Goal: Information Seeking & Learning: Learn about a topic

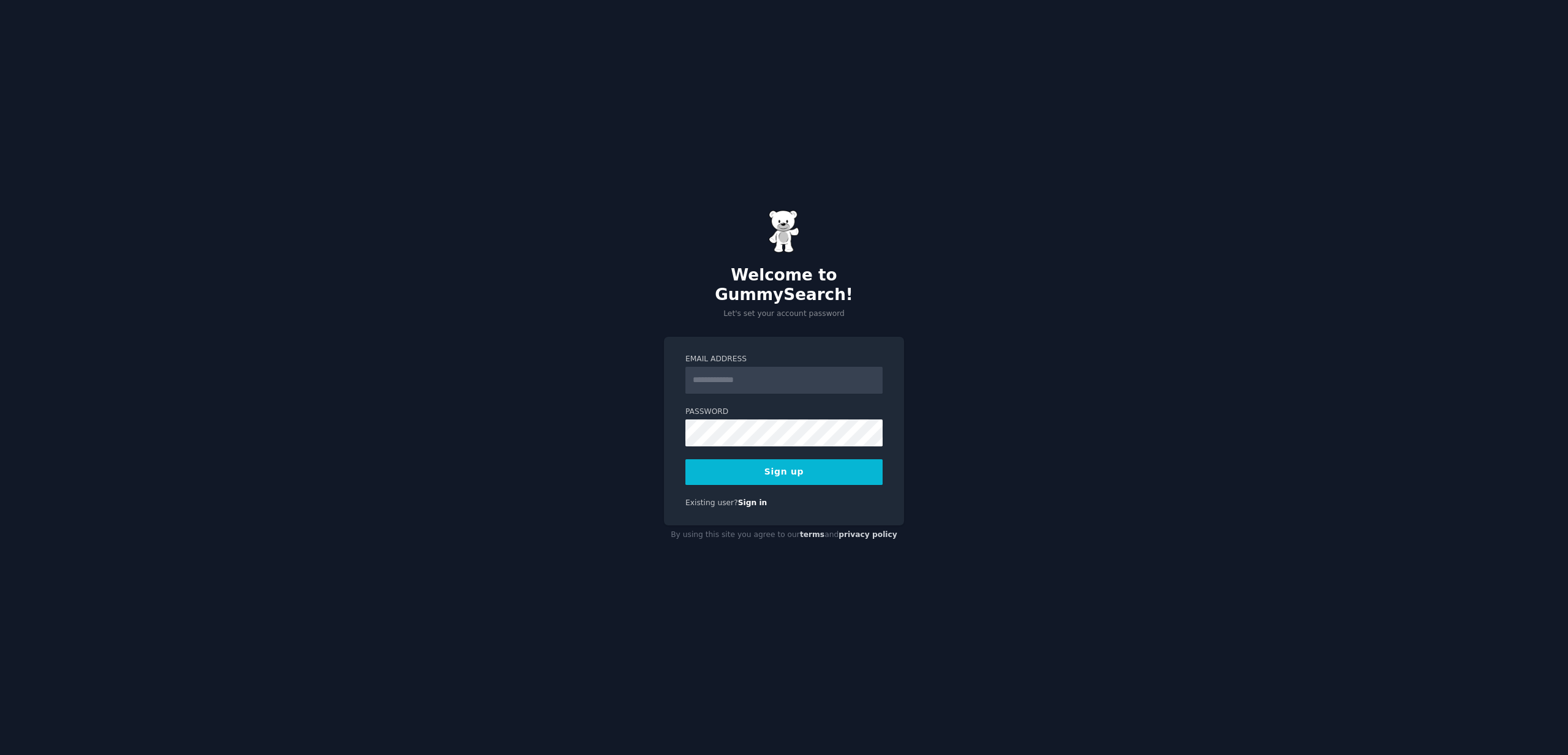
click at [598, 392] on div "Welcome to GummySearch! Let's set your account password Email Address Password …" at bounding box center [784, 377] width 1568 height 755
click at [782, 381] on input "Email Address" at bounding box center [784, 380] width 197 height 27
paste input "**********"
type input "**********"
click at [595, 398] on div "**********" at bounding box center [784, 377] width 1568 height 755
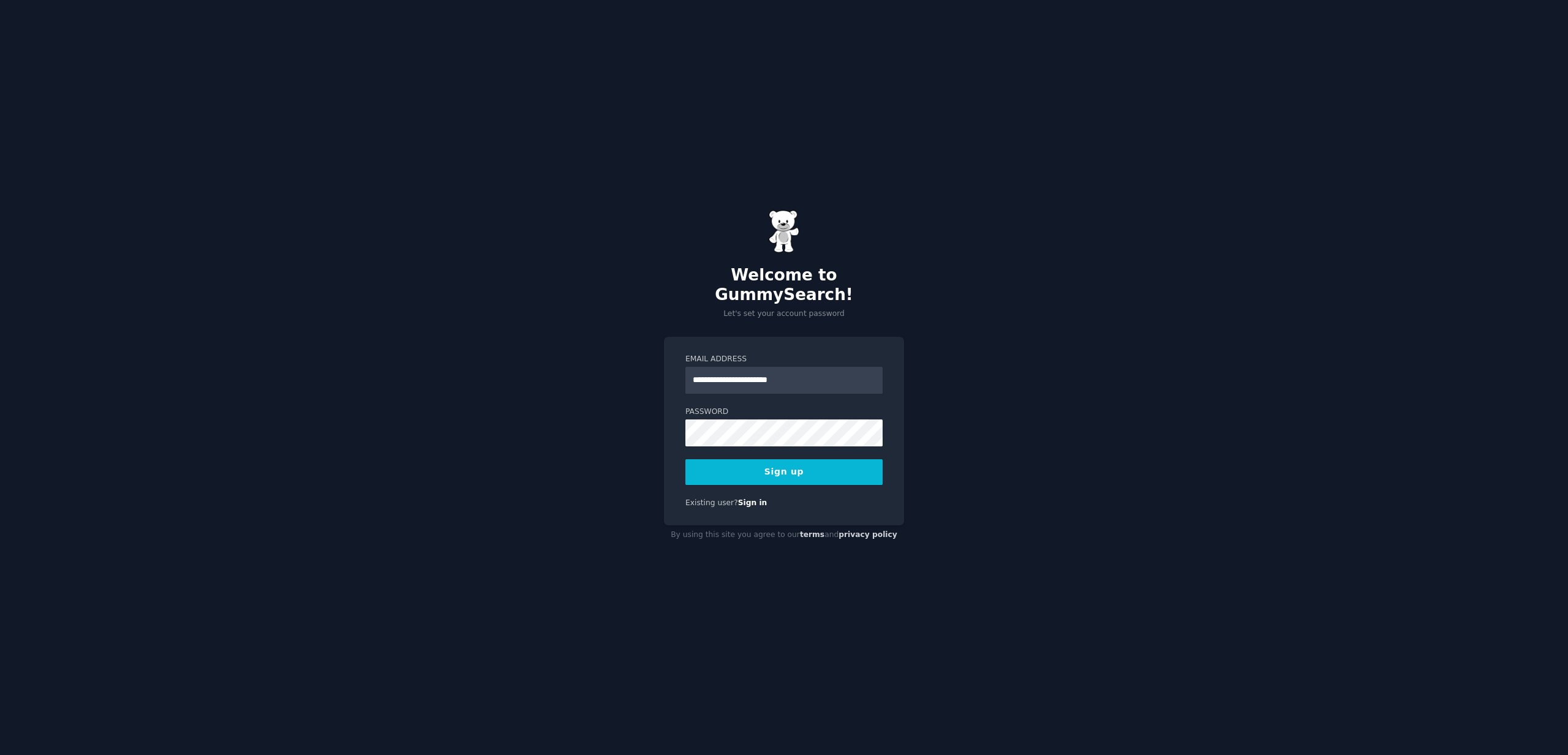
click at [801, 464] on button "Sign up" at bounding box center [784, 473] width 197 height 26
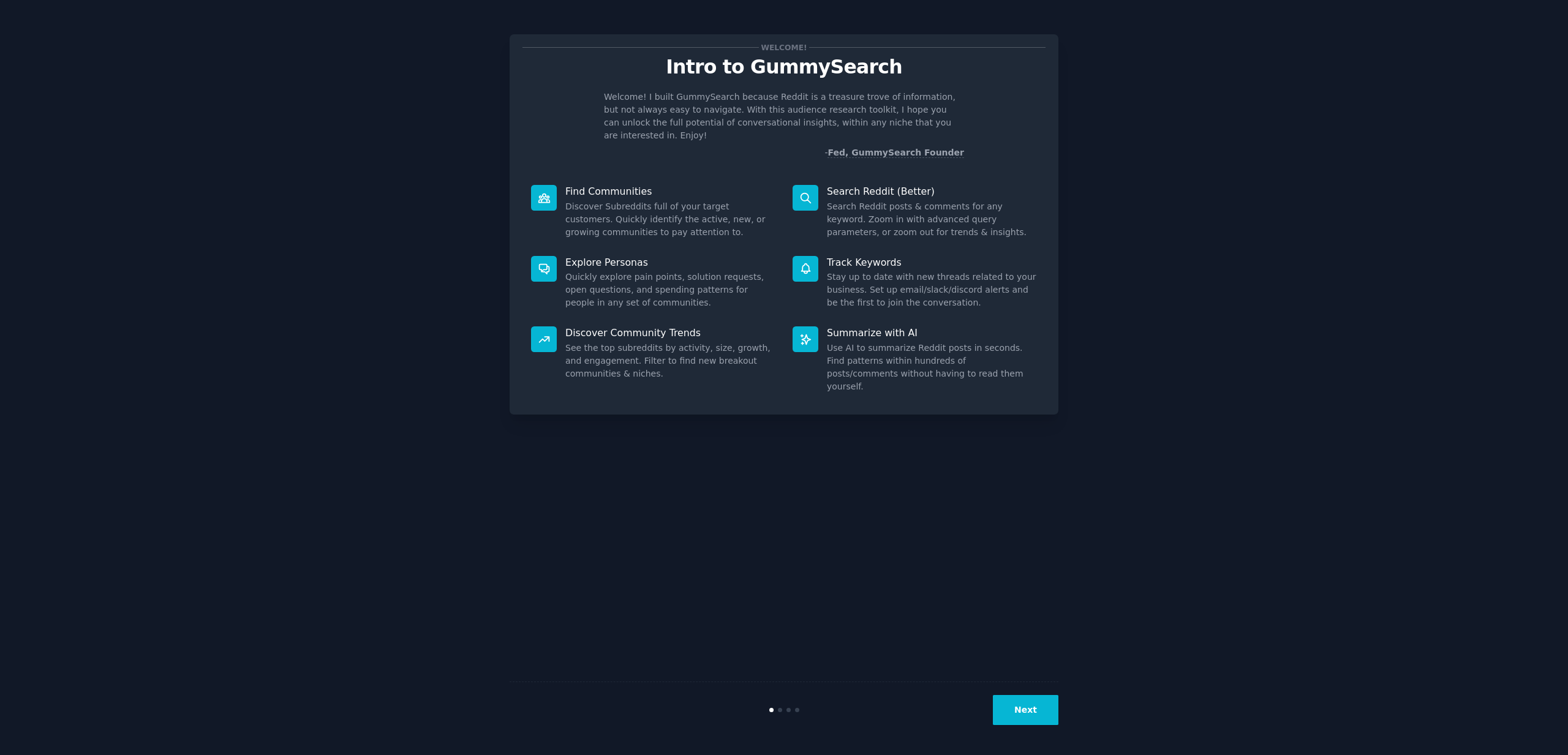
click at [1023, 707] on button "Next" at bounding box center [1025, 710] width 65 height 30
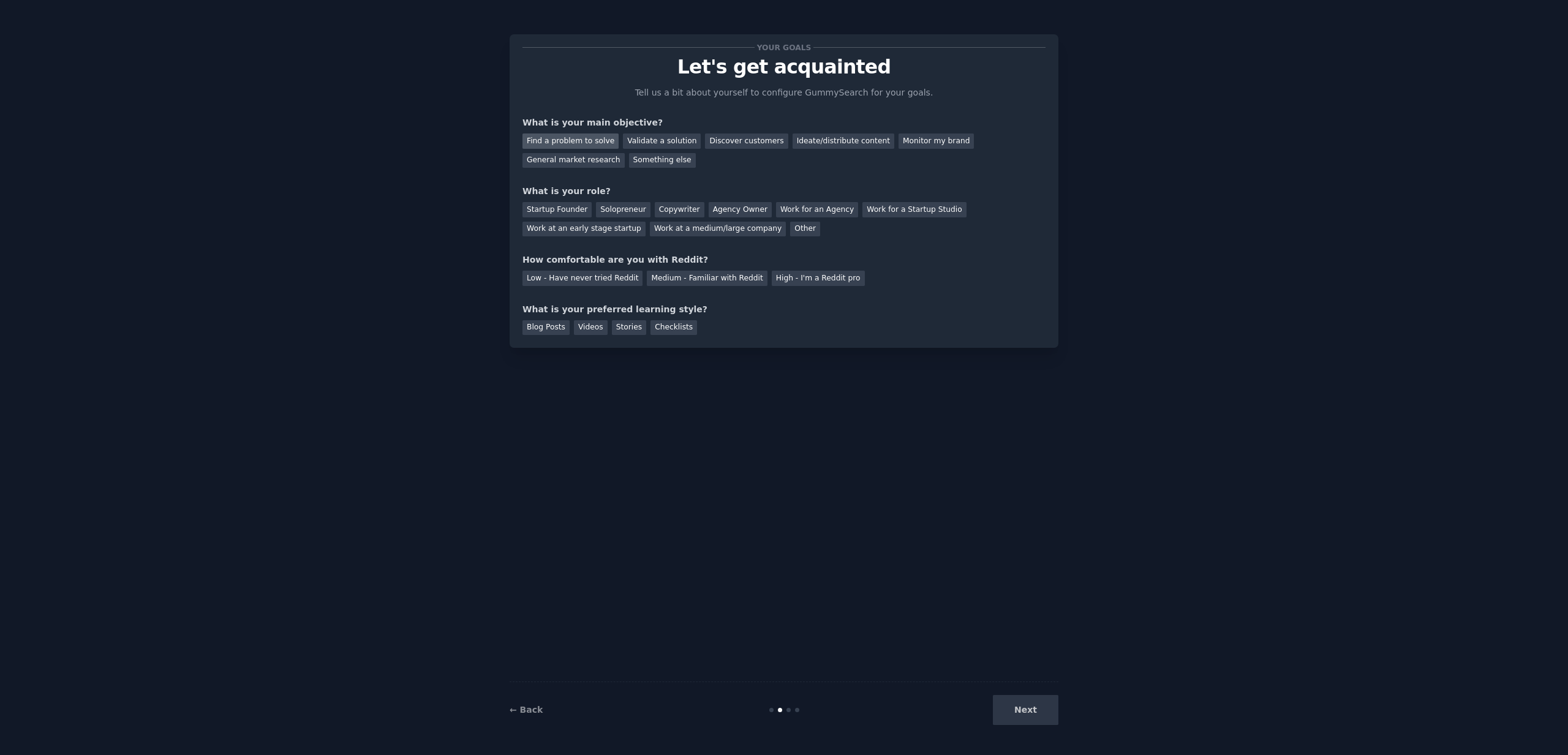
click at [575, 141] on div "Find a problem to solve" at bounding box center [570, 142] width 96 height 16
click at [560, 208] on div "Startup Founder" at bounding box center [557, 210] width 69 height 16
click at [593, 282] on div "Low - Have never tried Reddit" at bounding box center [582, 279] width 120 height 16
click at [599, 333] on div "Videos" at bounding box center [591, 328] width 34 height 16
click at [1016, 711] on button "Next" at bounding box center [1025, 710] width 65 height 30
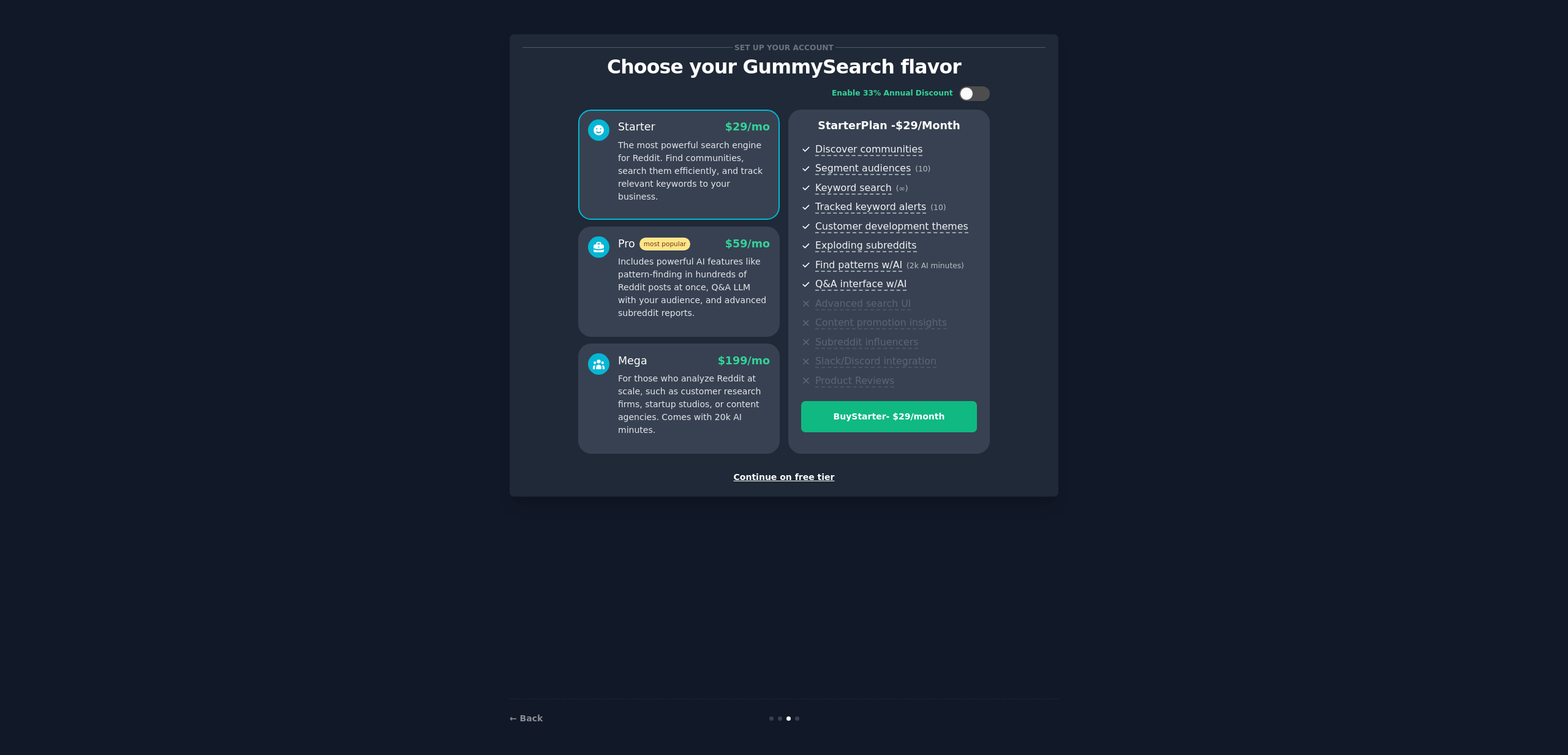
click at [780, 478] on div "Continue on free tier" at bounding box center [784, 477] width 523 height 13
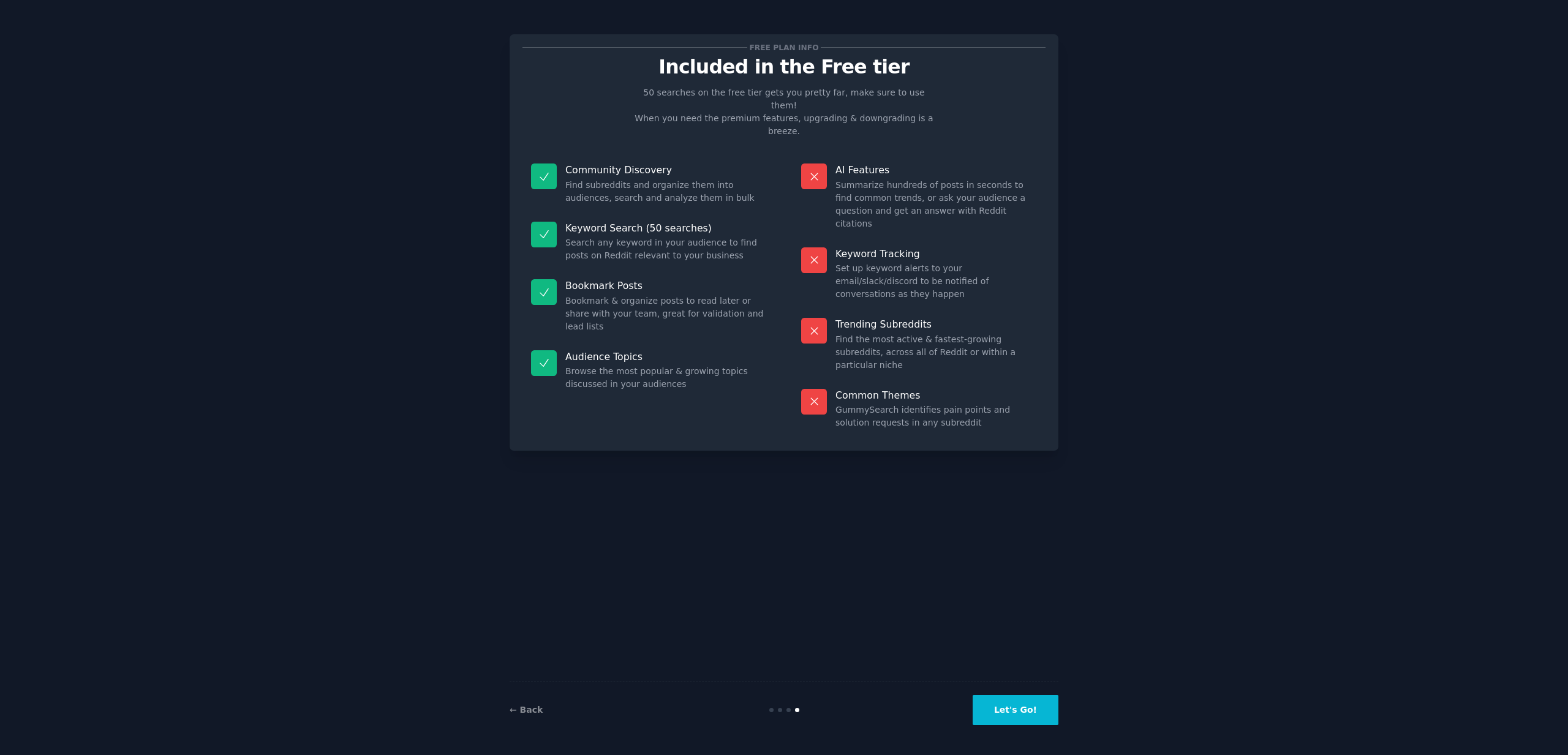
click at [1019, 709] on button "Let's Go!" at bounding box center [1016, 710] width 86 height 30
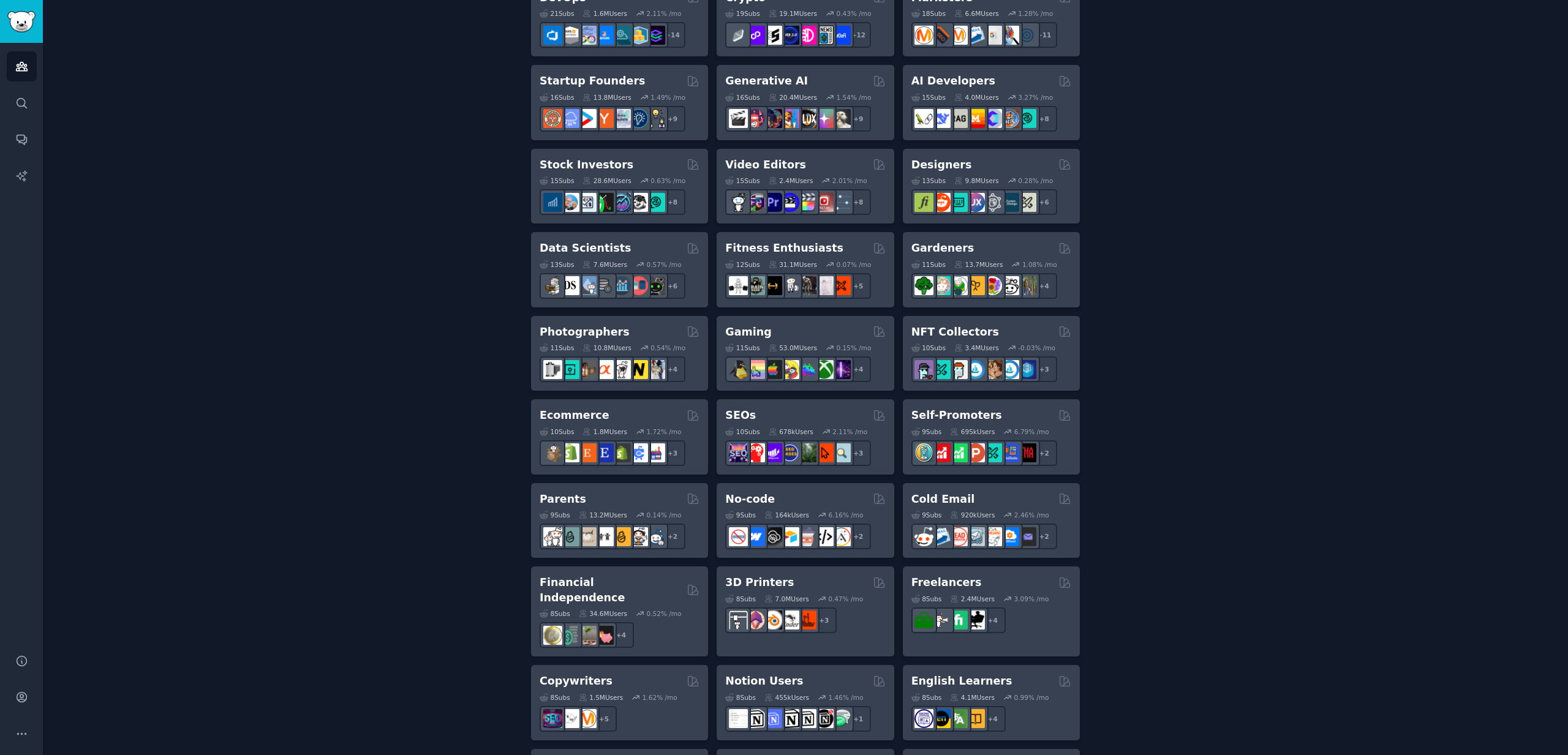
scroll to position [337, 0]
click at [844, 242] on div "Fitness Enthusiasts" at bounding box center [805, 248] width 160 height 16
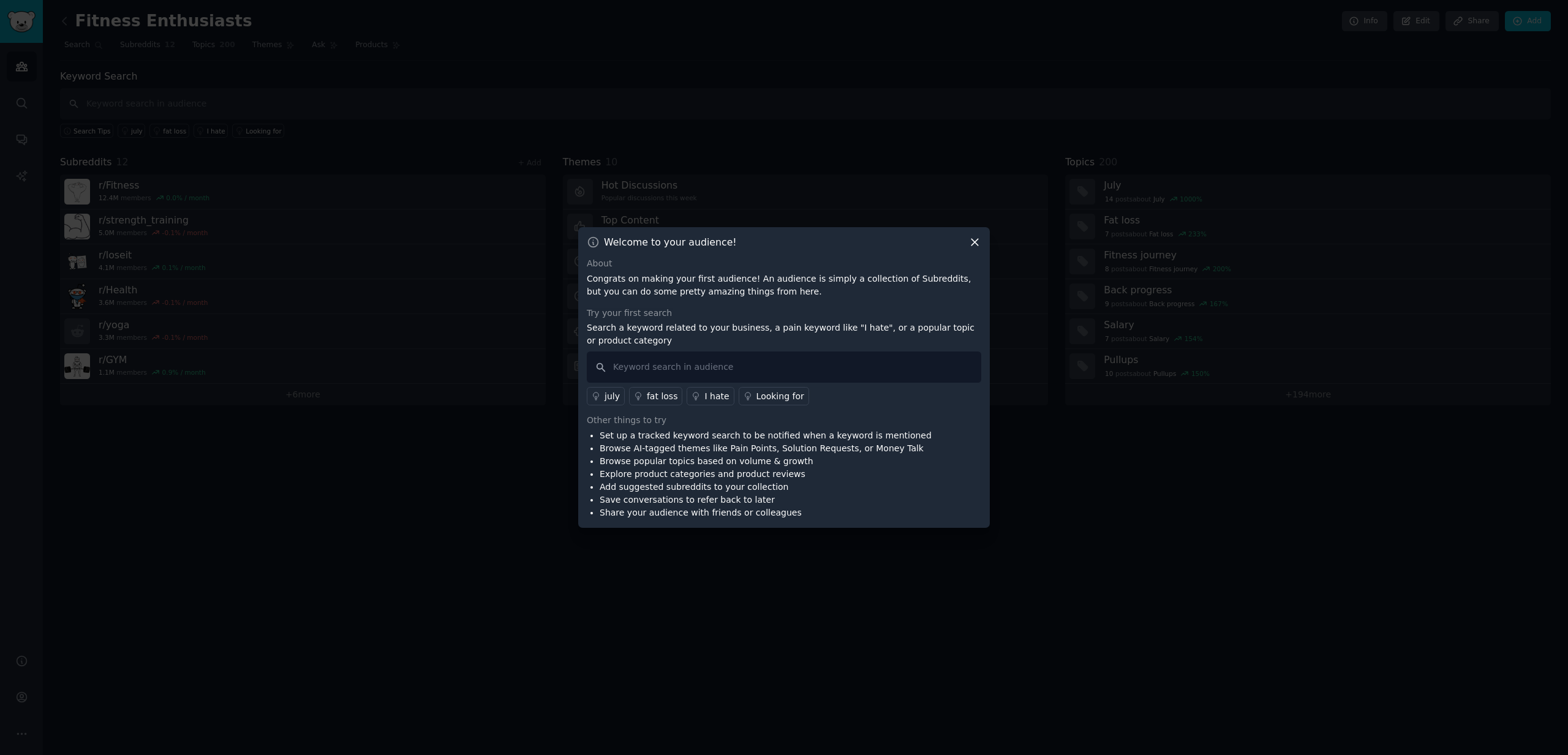
click at [972, 240] on div "Welcome to your audience! About Congrats on making your first audience! An audi…" at bounding box center [784, 378] width 412 height 301
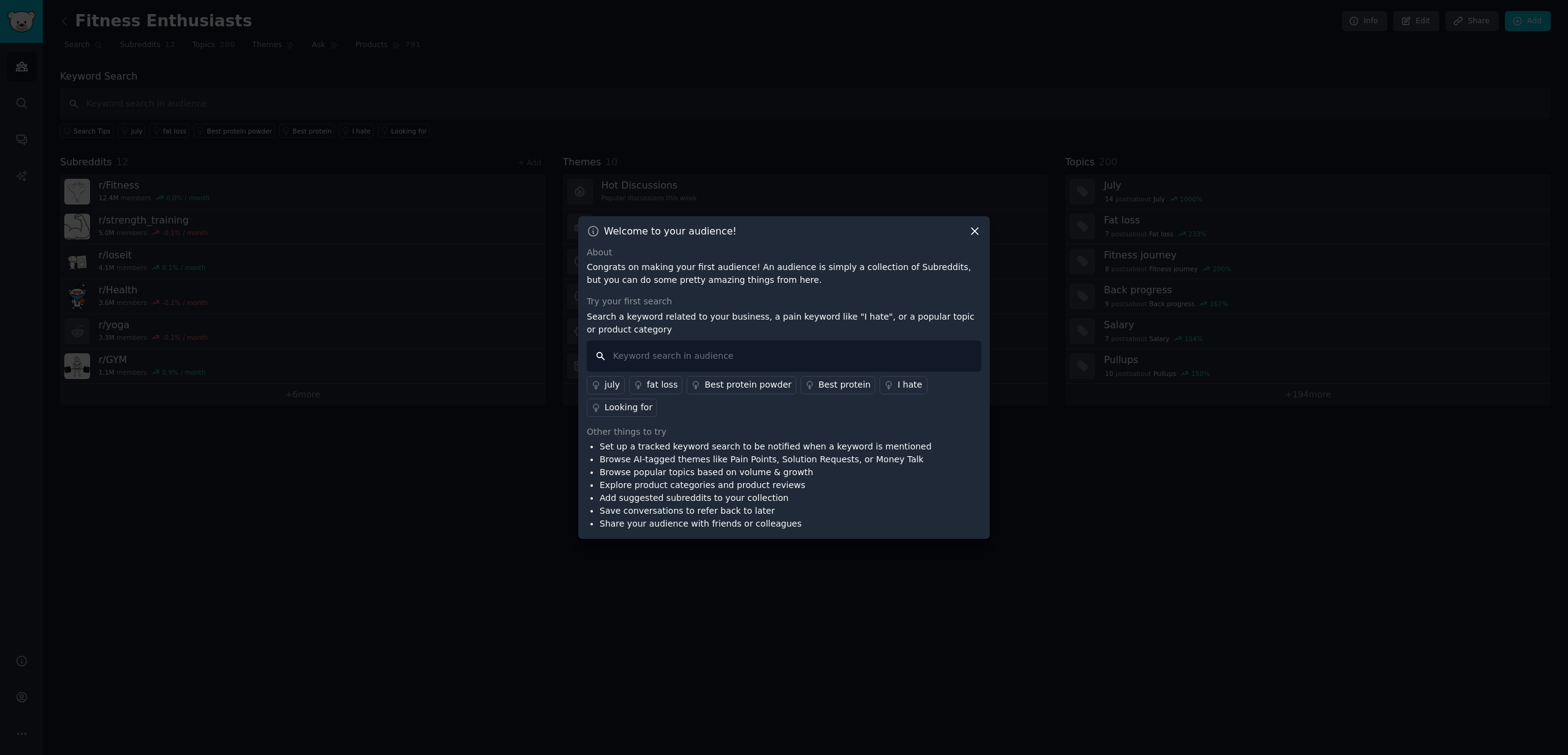
click at [713, 352] on input "text" at bounding box center [784, 356] width 394 height 31
click at [771, 355] on input "text" at bounding box center [784, 356] width 394 height 31
type input "training, AI, Fitness software, Running"
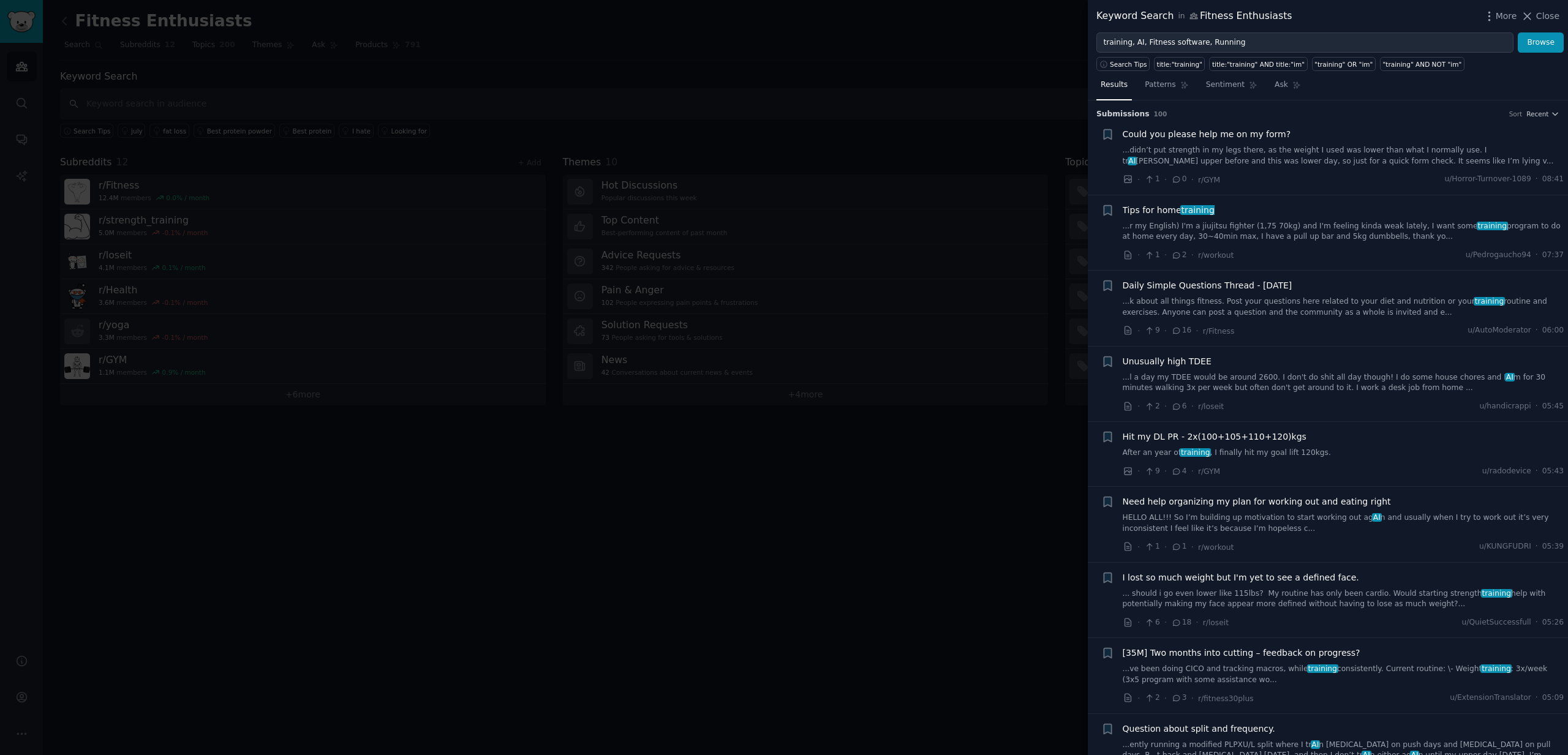
click at [1549, 16] on span "Close" at bounding box center [1547, 16] width 23 height 13
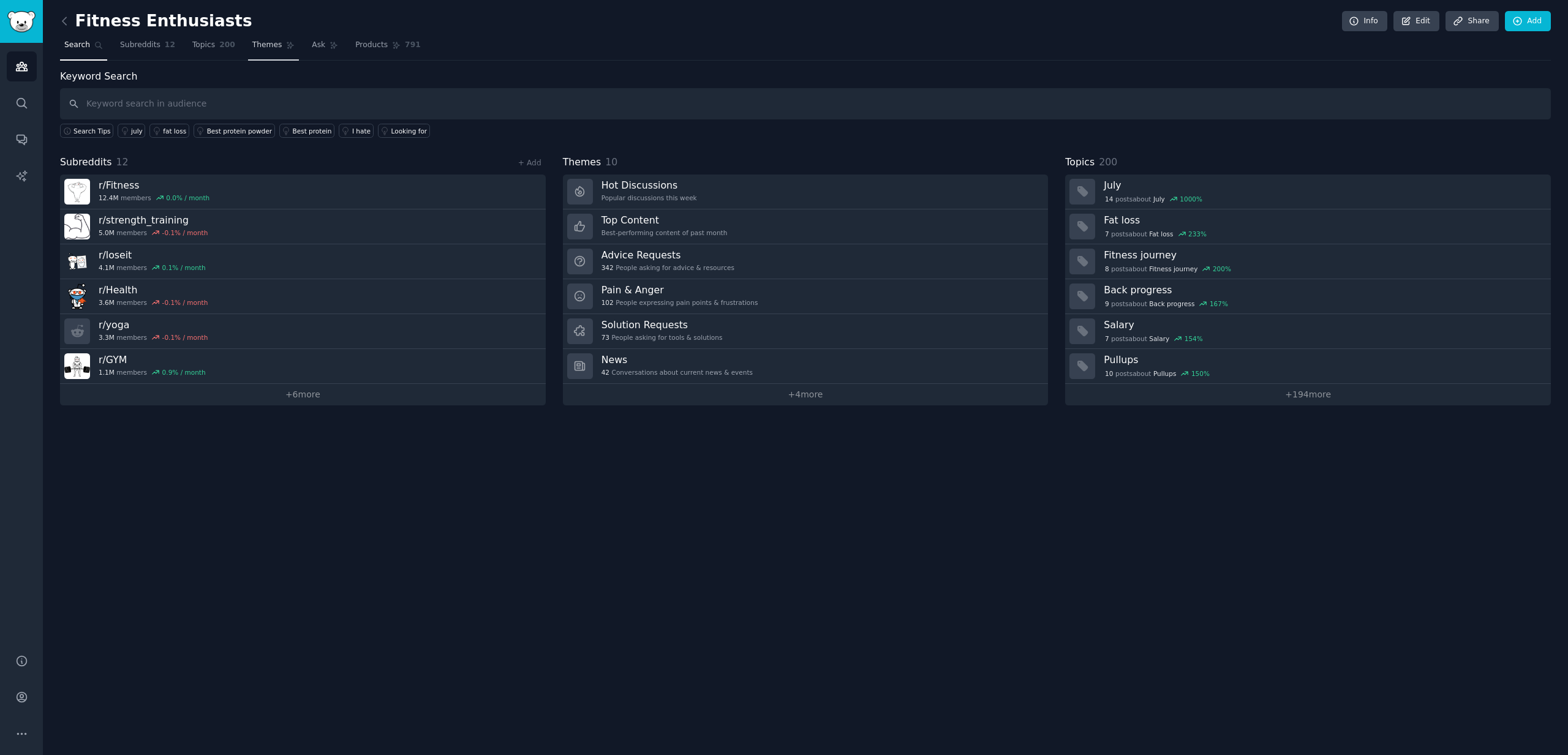
click at [281, 42] on link "Themes" at bounding box center [274, 48] width 51 height 25
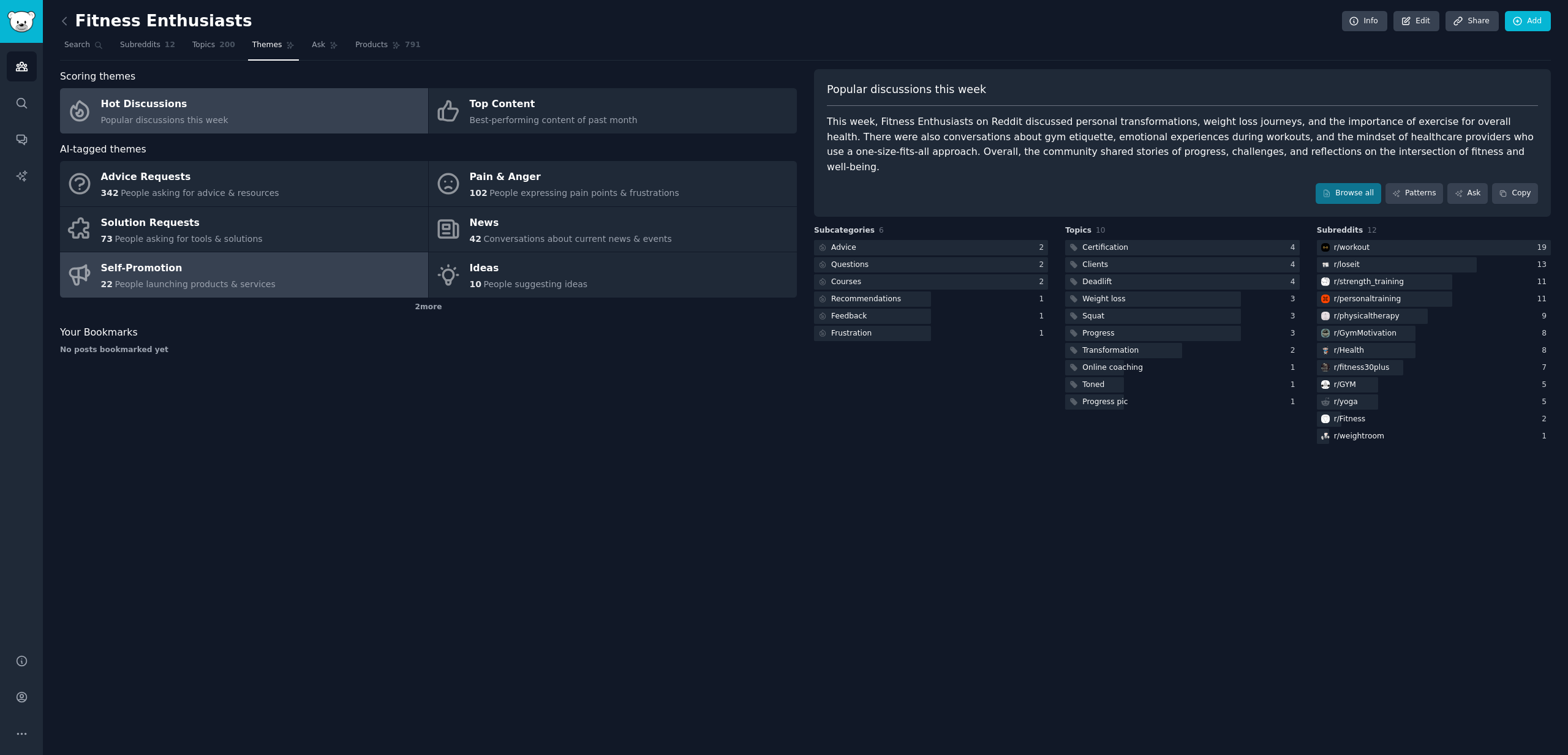
click at [174, 269] on div "Self-Promotion" at bounding box center [188, 268] width 175 height 20
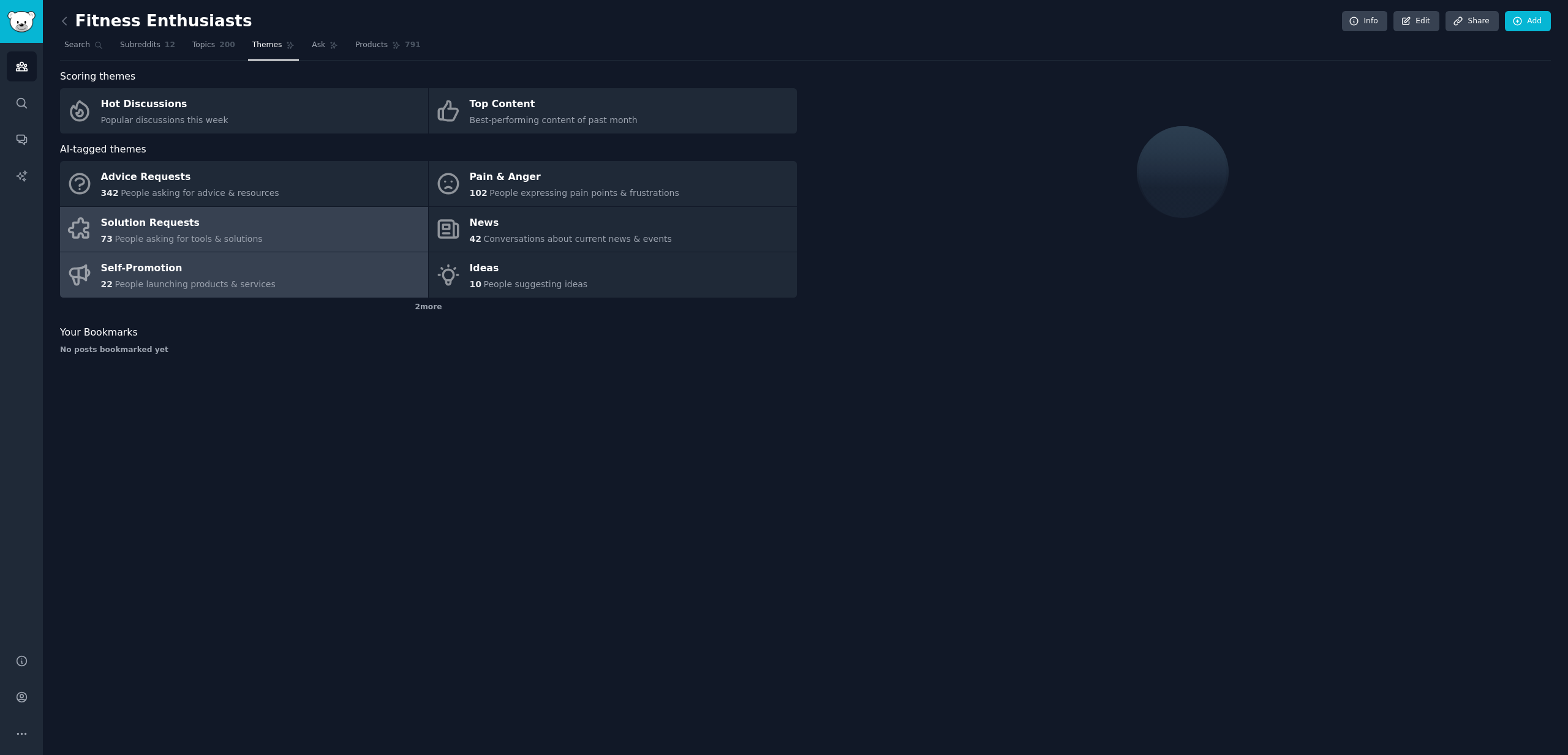
click at [202, 223] on div "Solution Requests" at bounding box center [182, 222] width 162 height 20
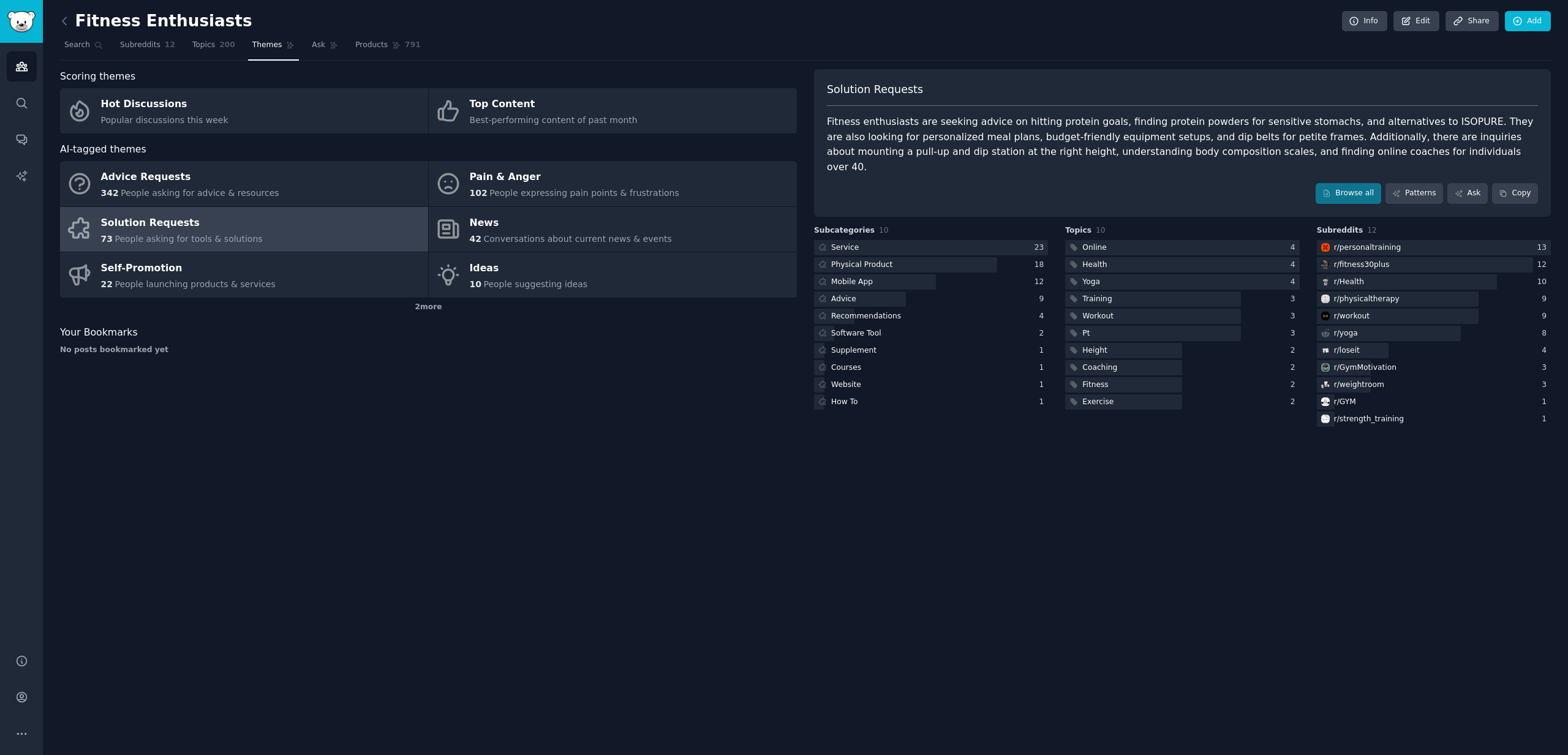
click at [203, 62] on div "Fitness Enthusiasts Info Edit Share Add Search Subreddits 12 Topics 200 Themes …" at bounding box center [805, 223] width 1491 height 412
click at [213, 45] on link "Topics 200" at bounding box center [213, 48] width 51 height 25
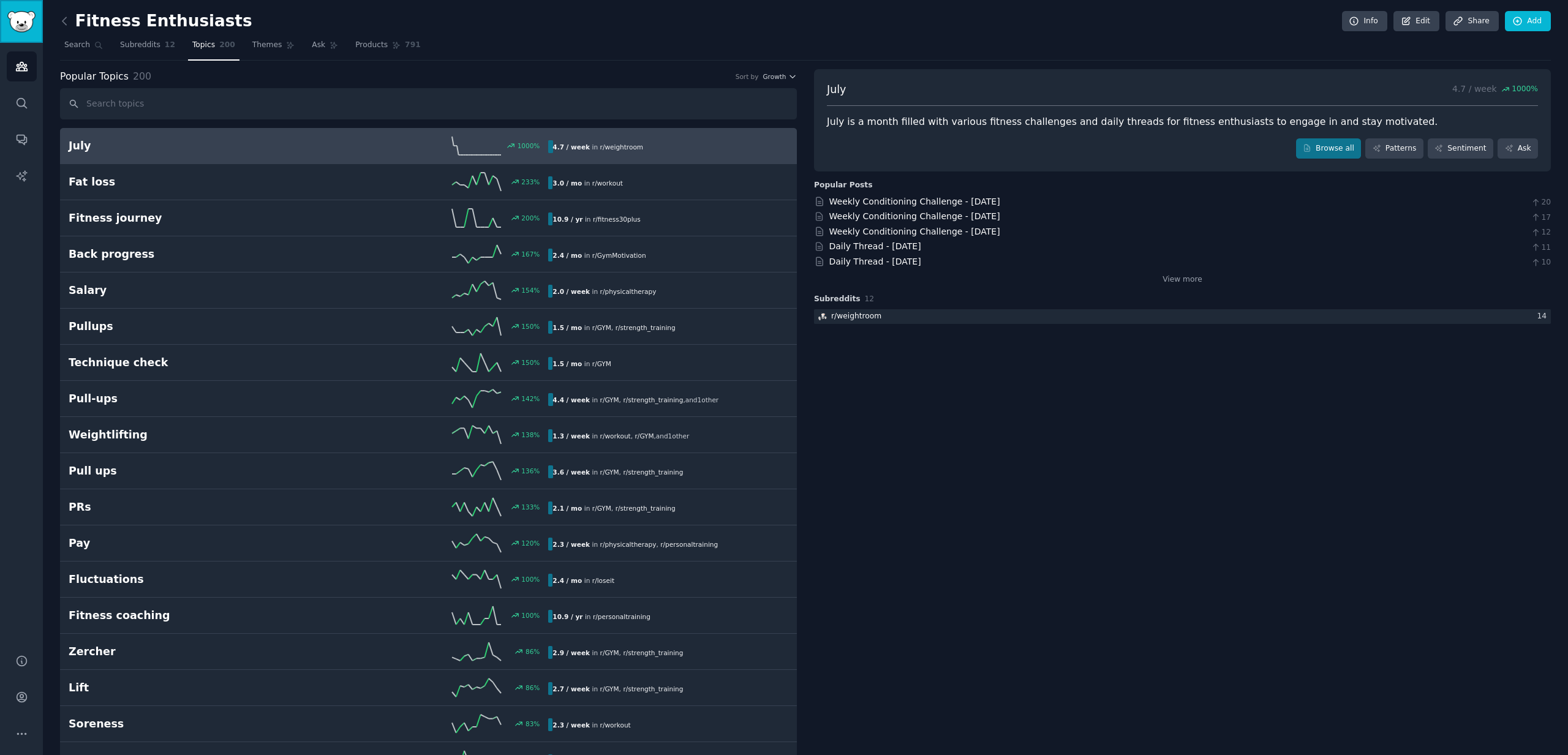
click at [14, 17] on img "Sidebar" at bounding box center [21, 22] width 28 height 22
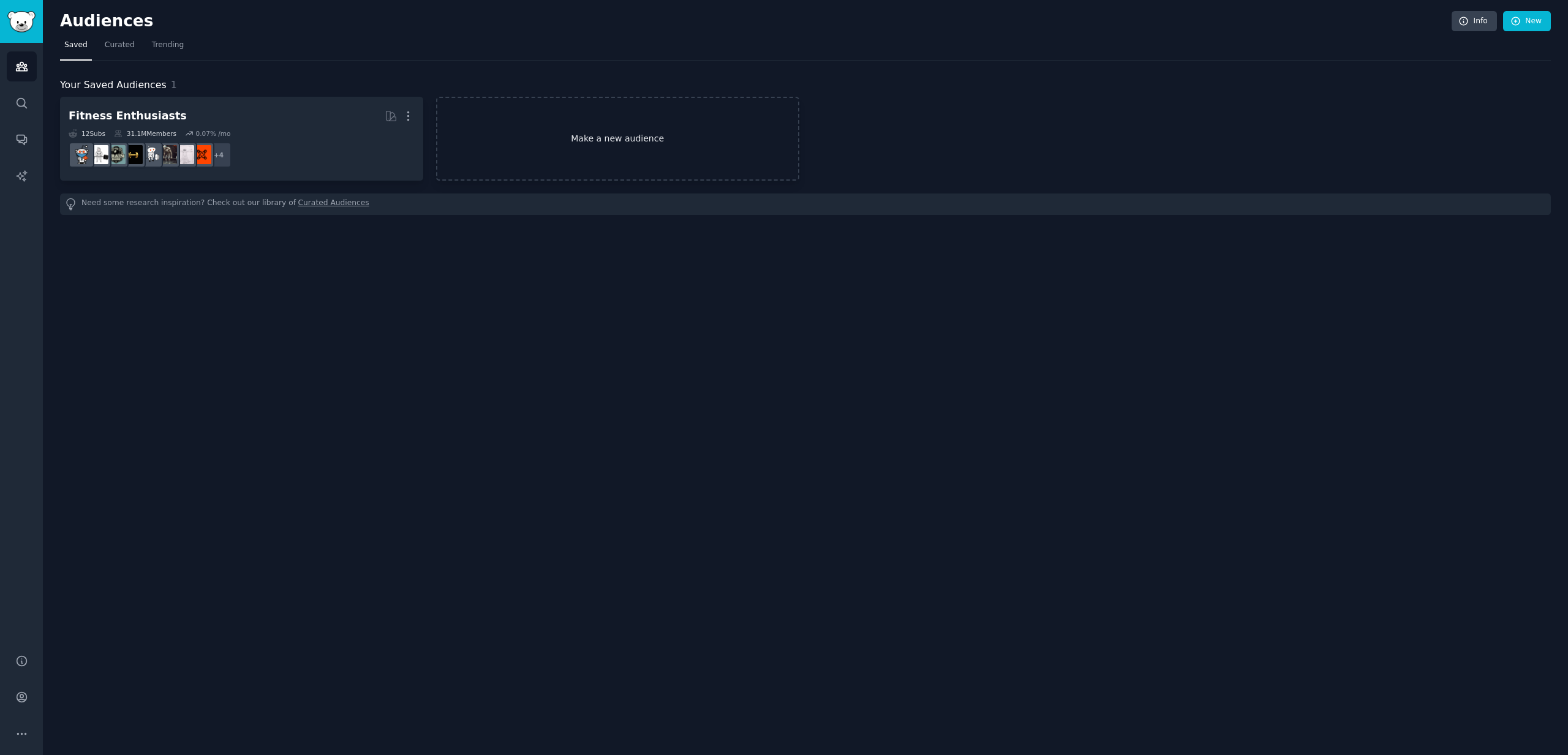
click at [593, 127] on link "Make a new audience" at bounding box center [618, 138] width 363 height 84
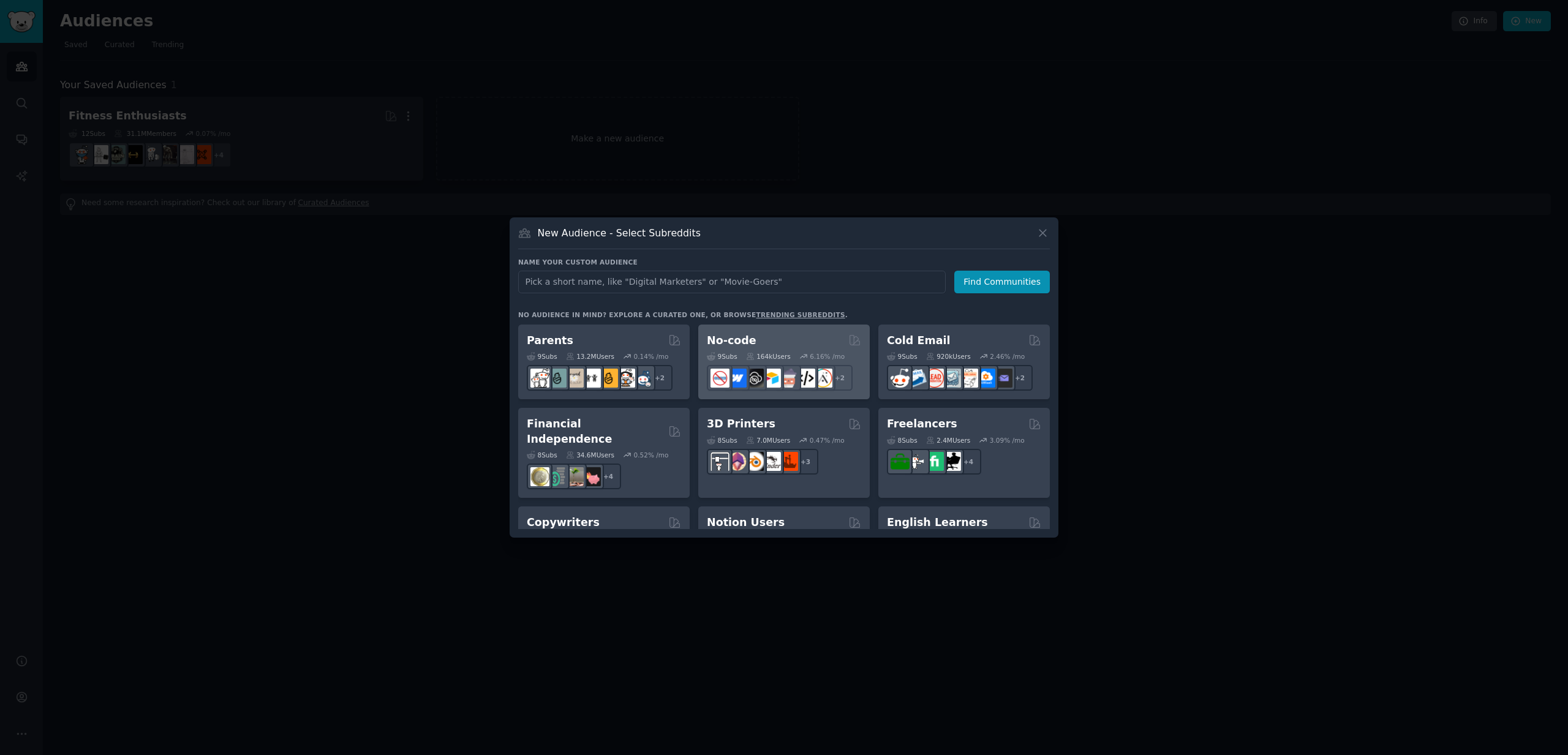
scroll to position [585, 0]
click at [784, 339] on div "No-code" at bounding box center [784, 341] width 155 height 16
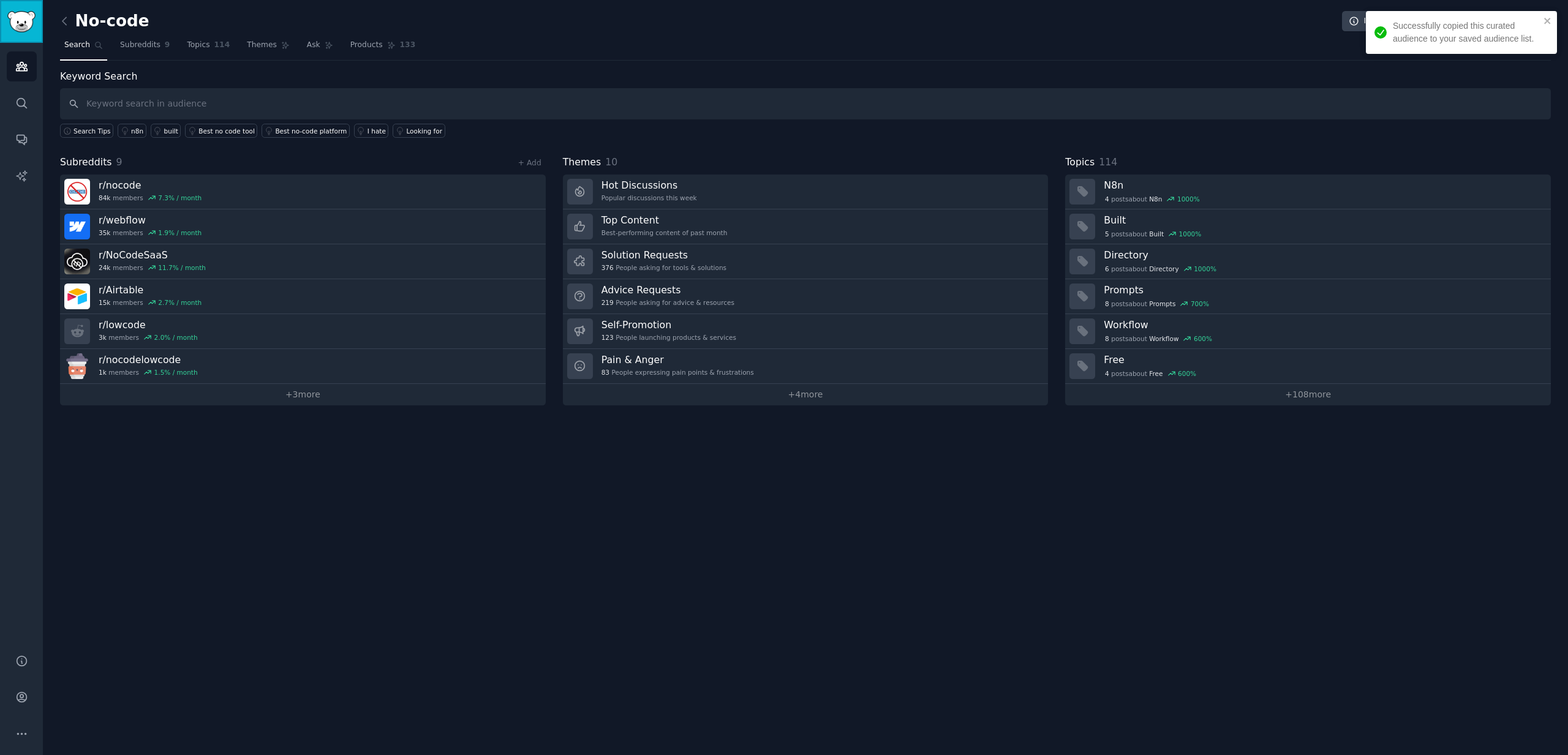
click at [27, 14] on img "Sidebar" at bounding box center [21, 22] width 28 height 22
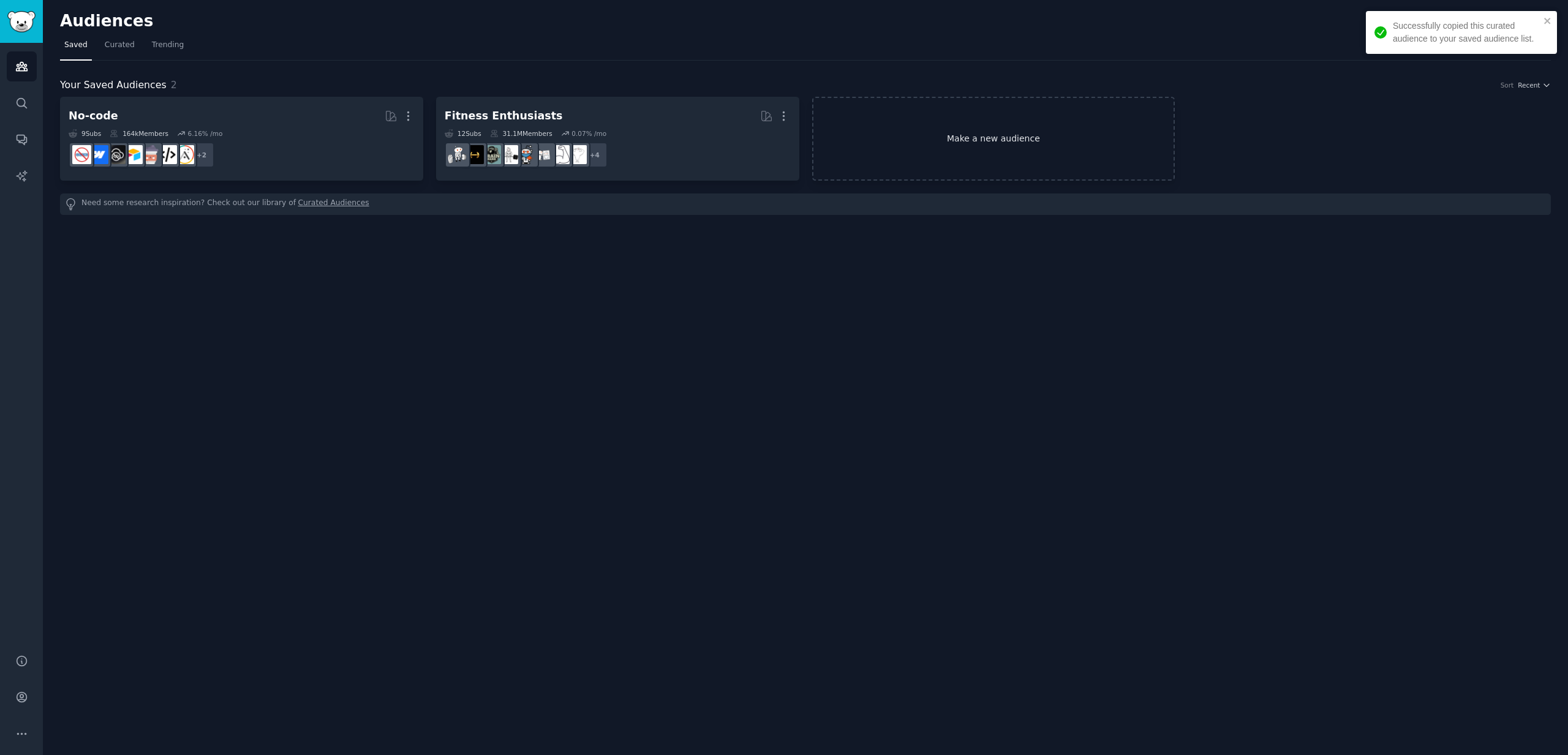
click at [935, 140] on link "Make a new audience" at bounding box center [994, 138] width 363 height 84
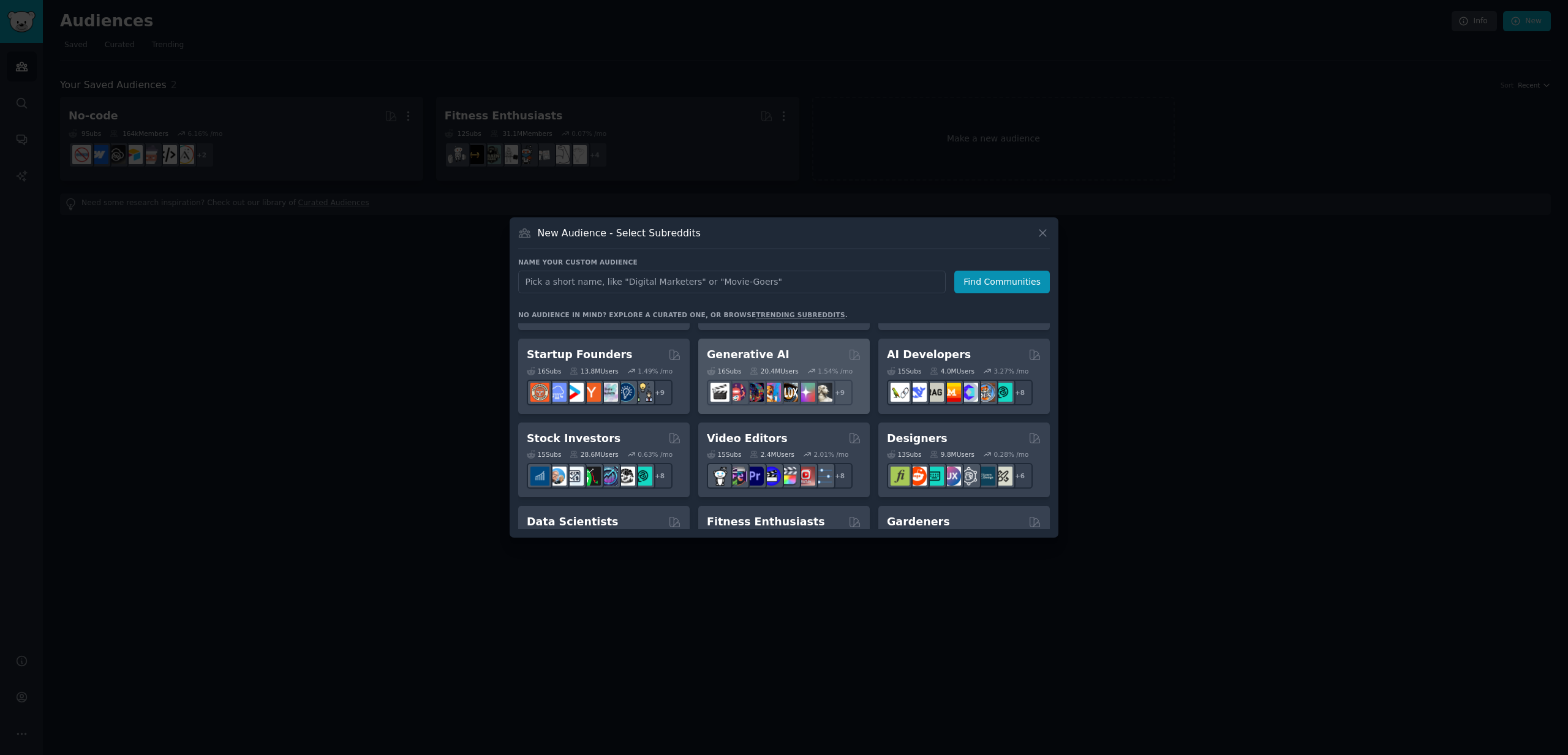
scroll to position [154, 0]
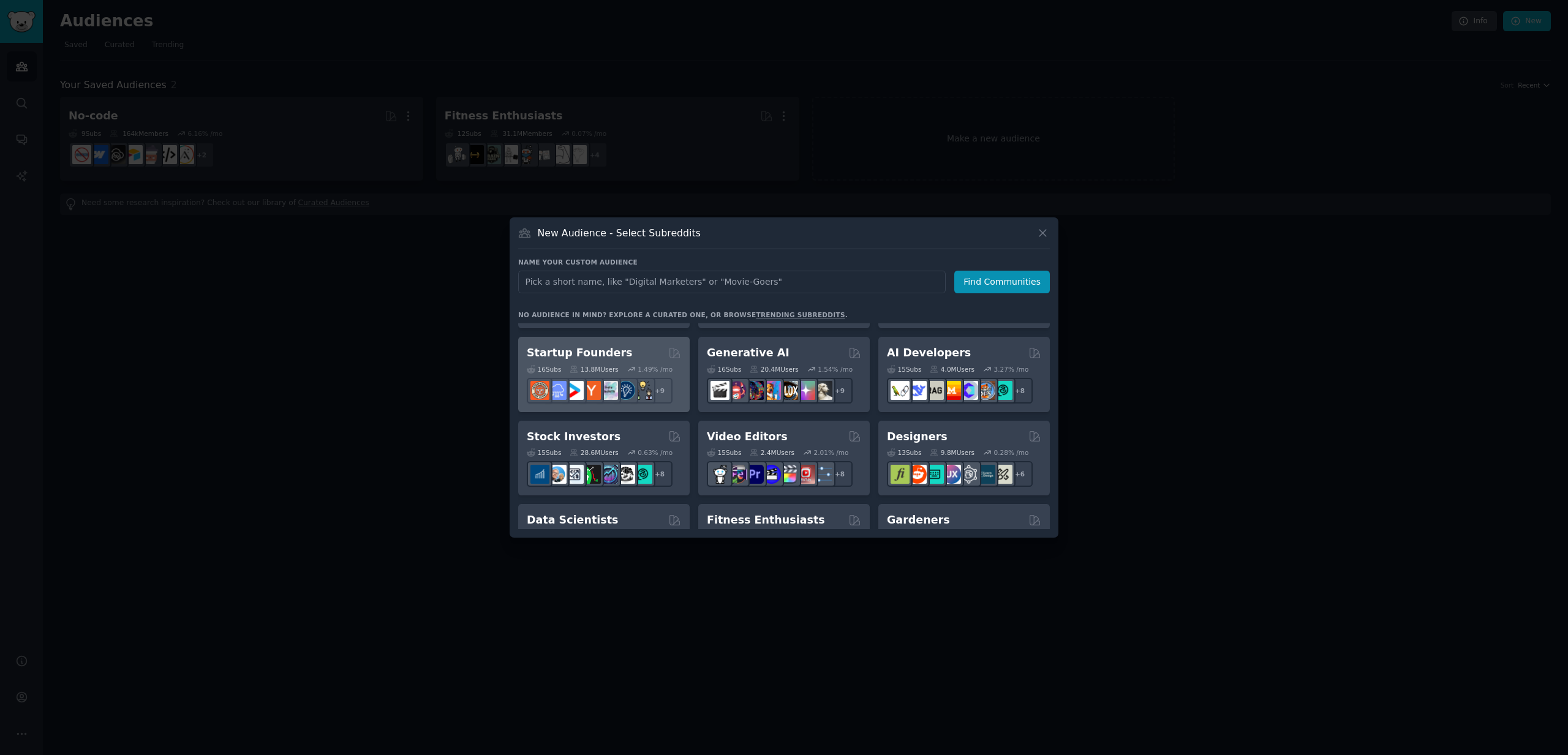
click at [608, 354] on h2 "Startup Founders" at bounding box center [579, 354] width 105 height 16
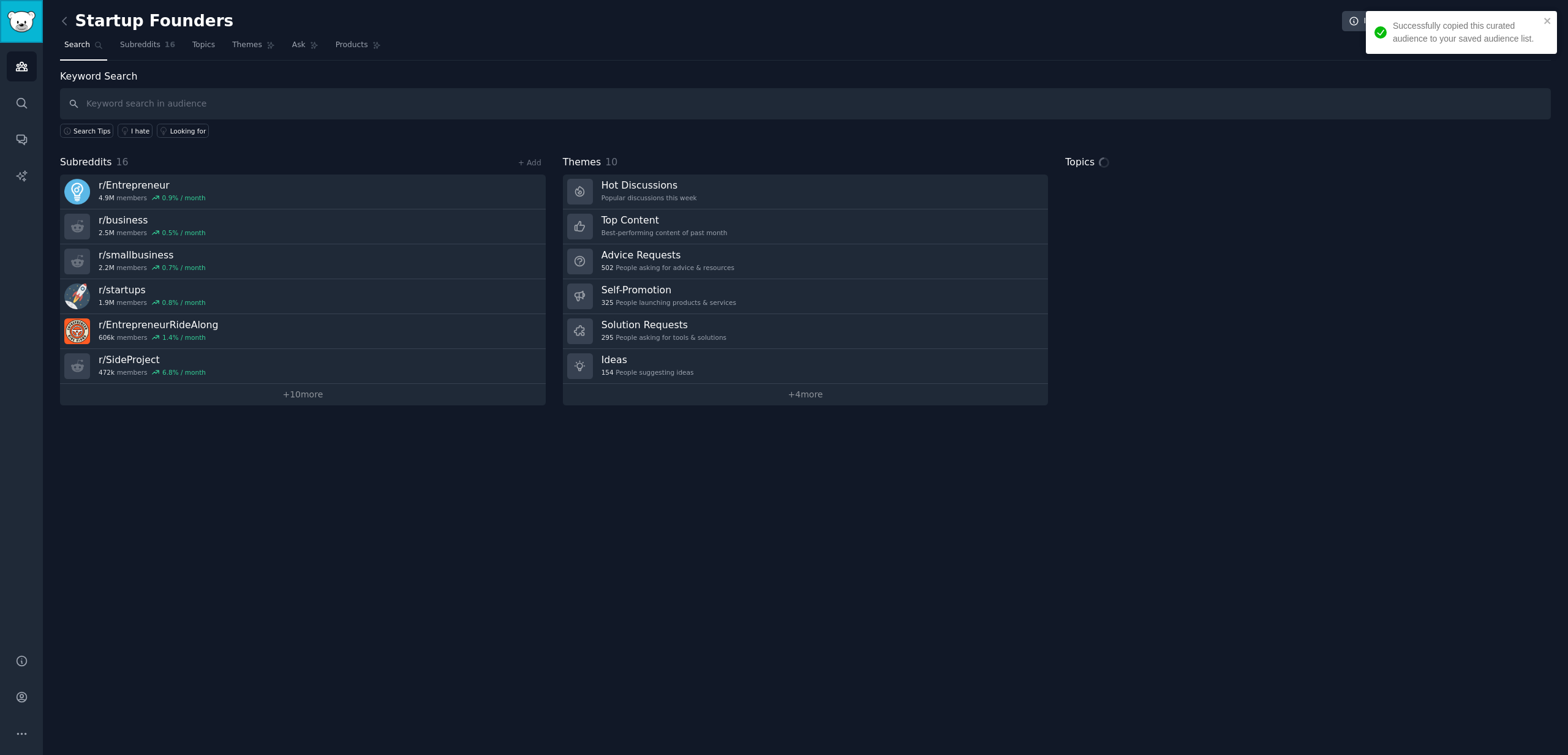
click at [7, 11] on img "Sidebar" at bounding box center [21, 22] width 28 height 22
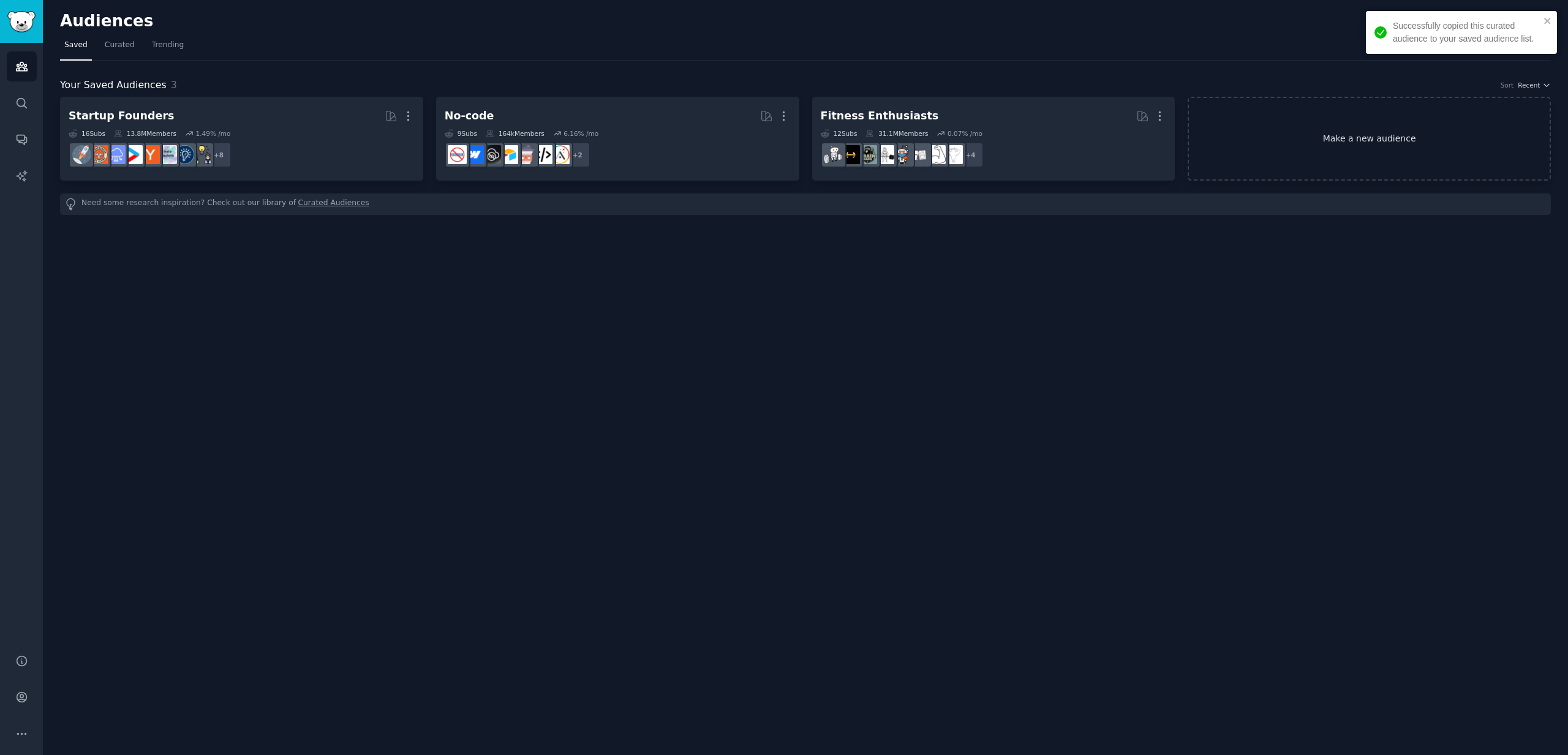
click at [1341, 149] on link "Make a new audience" at bounding box center [1369, 138] width 363 height 84
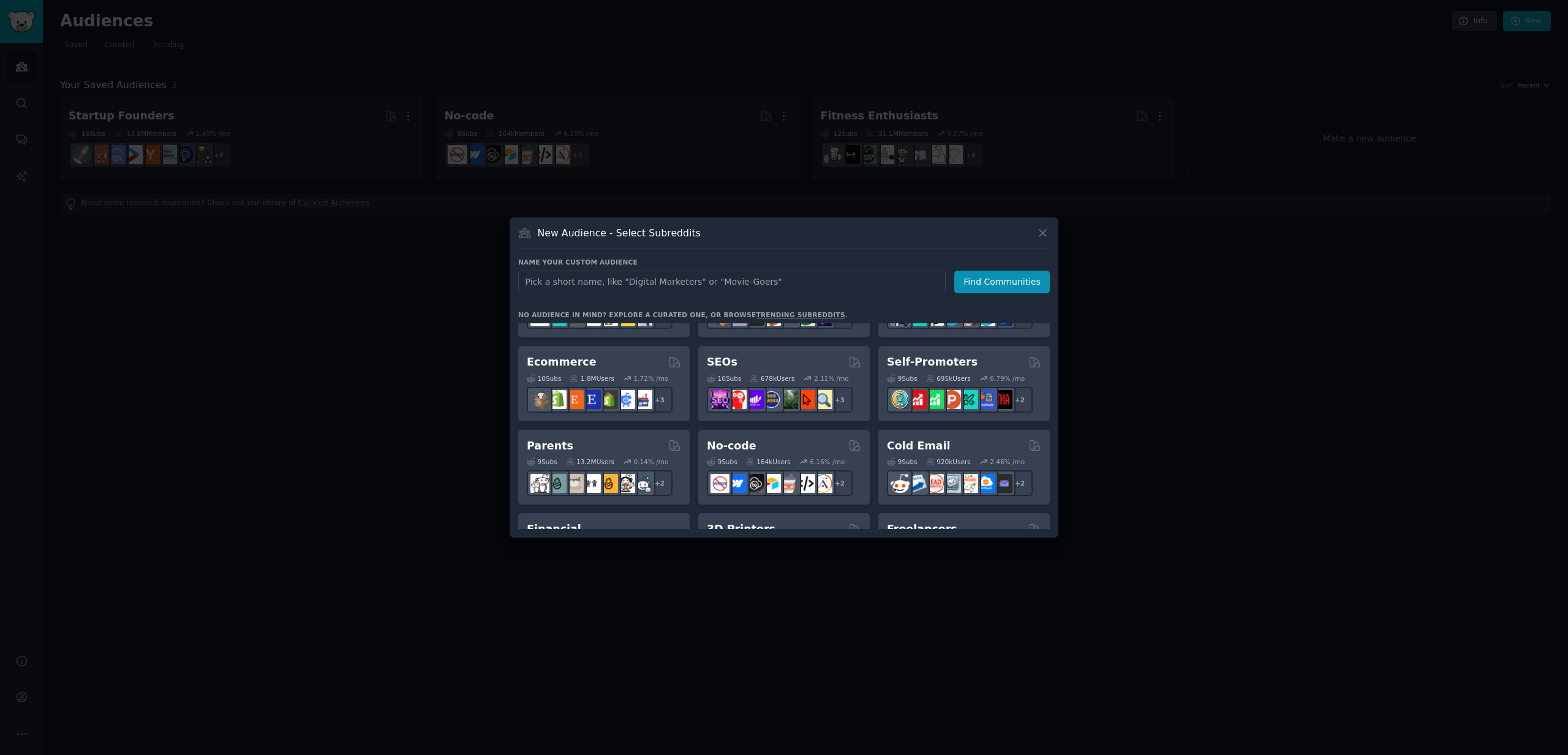
scroll to position [477, 0]
click at [350, 357] on div at bounding box center [784, 377] width 1568 height 755
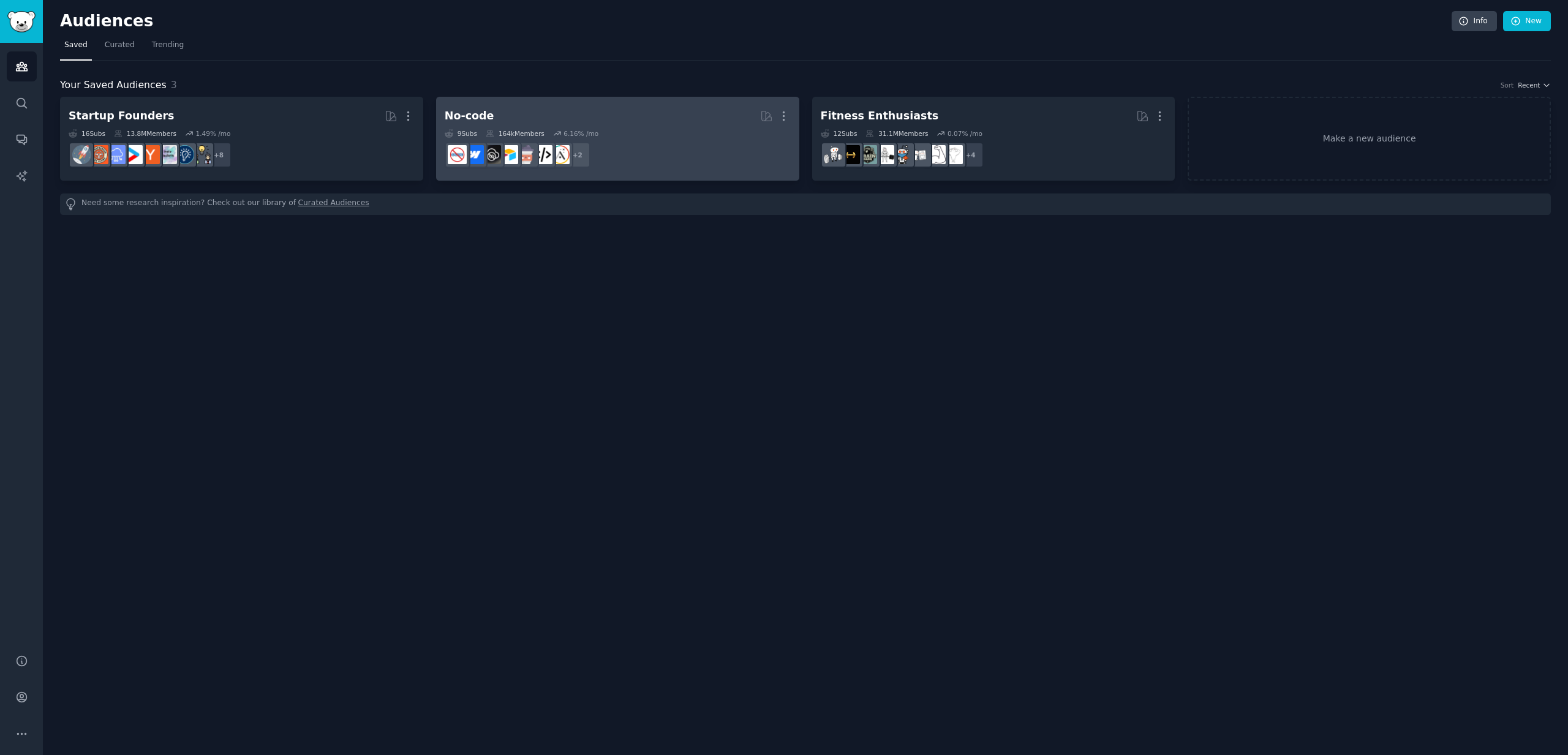
click at [533, 113] on h2 "No-code More" at bounding box center [618, 116] width 346 height 22
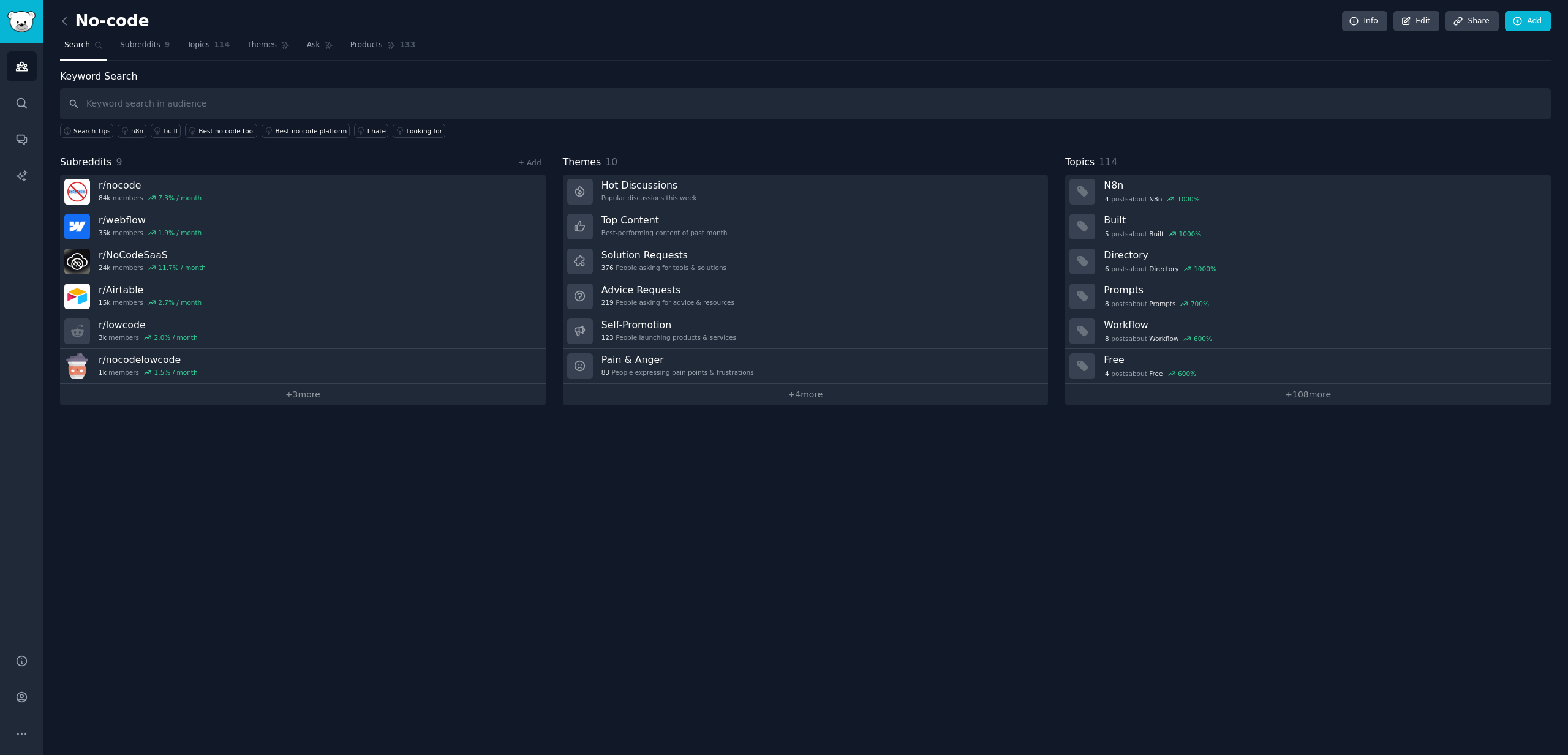
click at [210, 38] on link "Topics 114" at bounding box center [208, 48] width 51 height 25
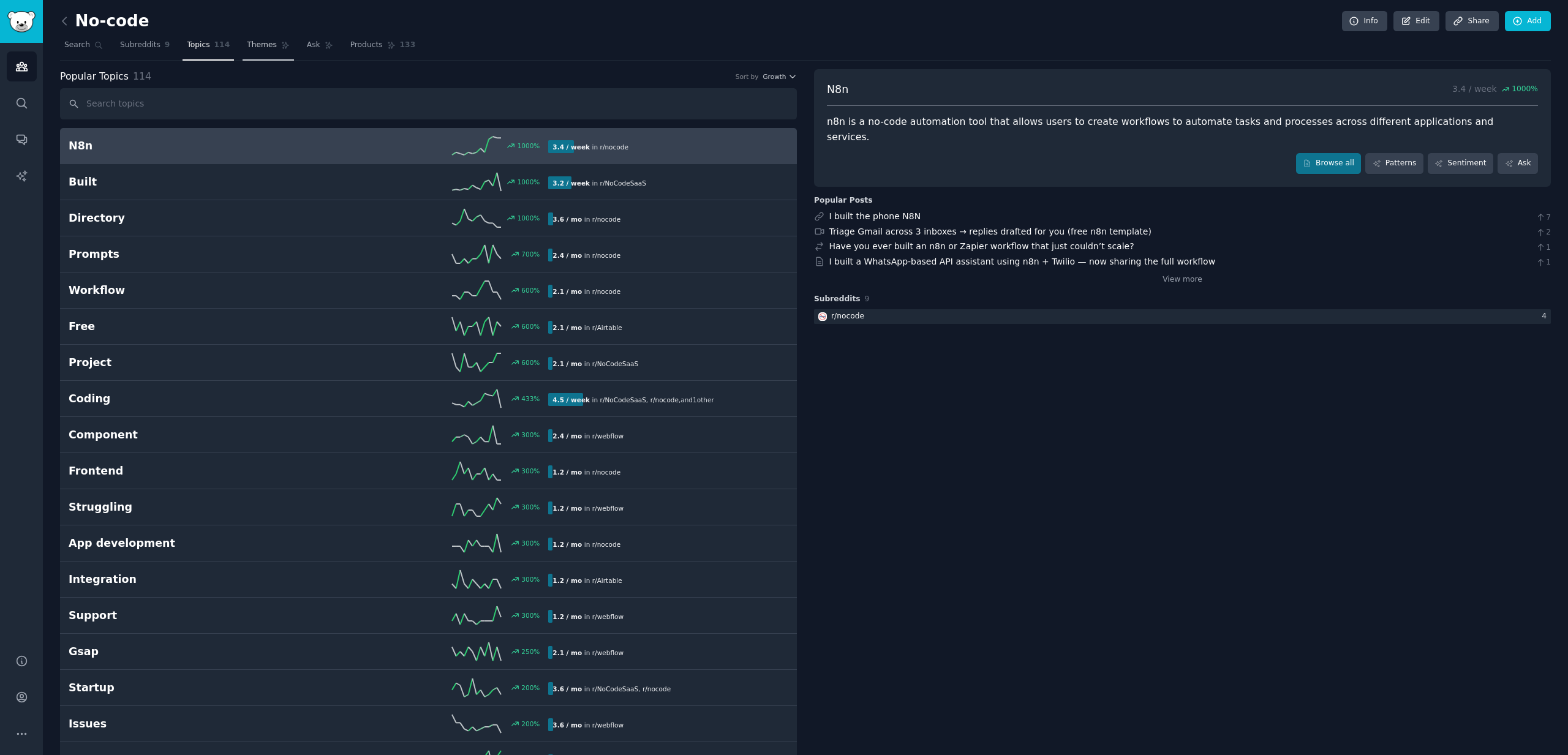
click at [250, 48] on span "Themes" at bounding box center [261, 45] width 30 height 11
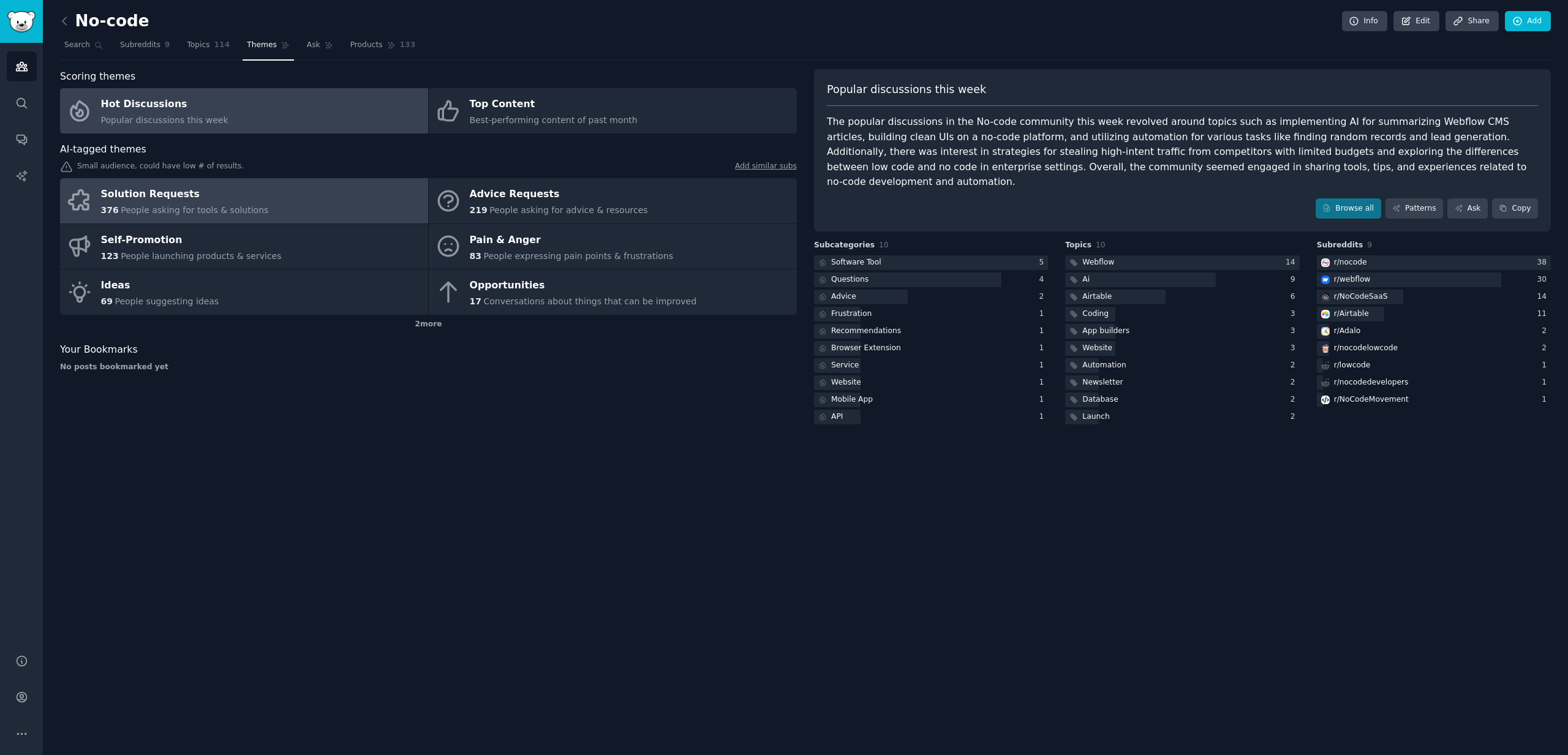
click at [192, 204] on div "376 People asking for tools & solutions" at bounding box center [184, 210] width 168 height 13
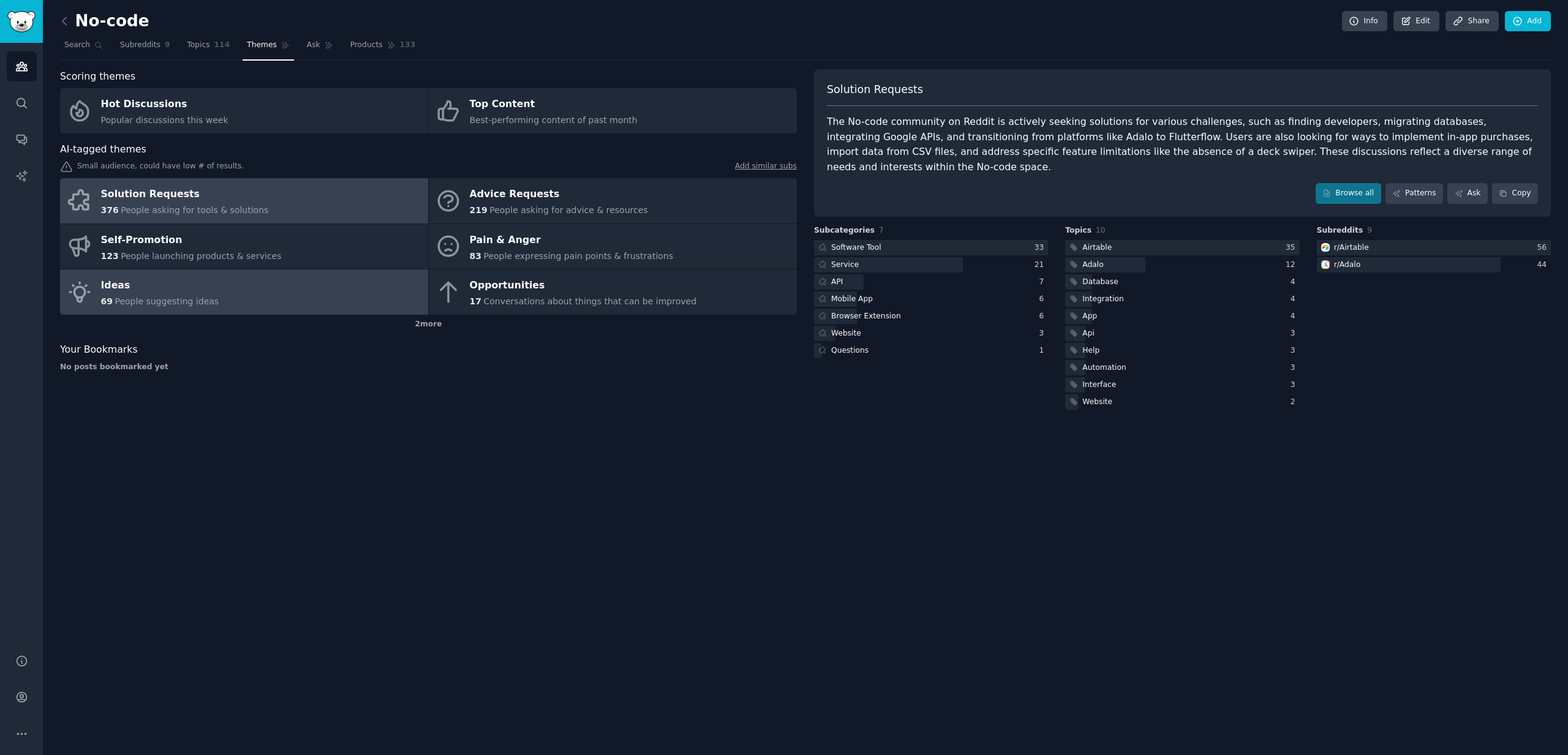
click at [174, 292] on div "Ideas" at bounding box center [160, 286] width 118 height 20
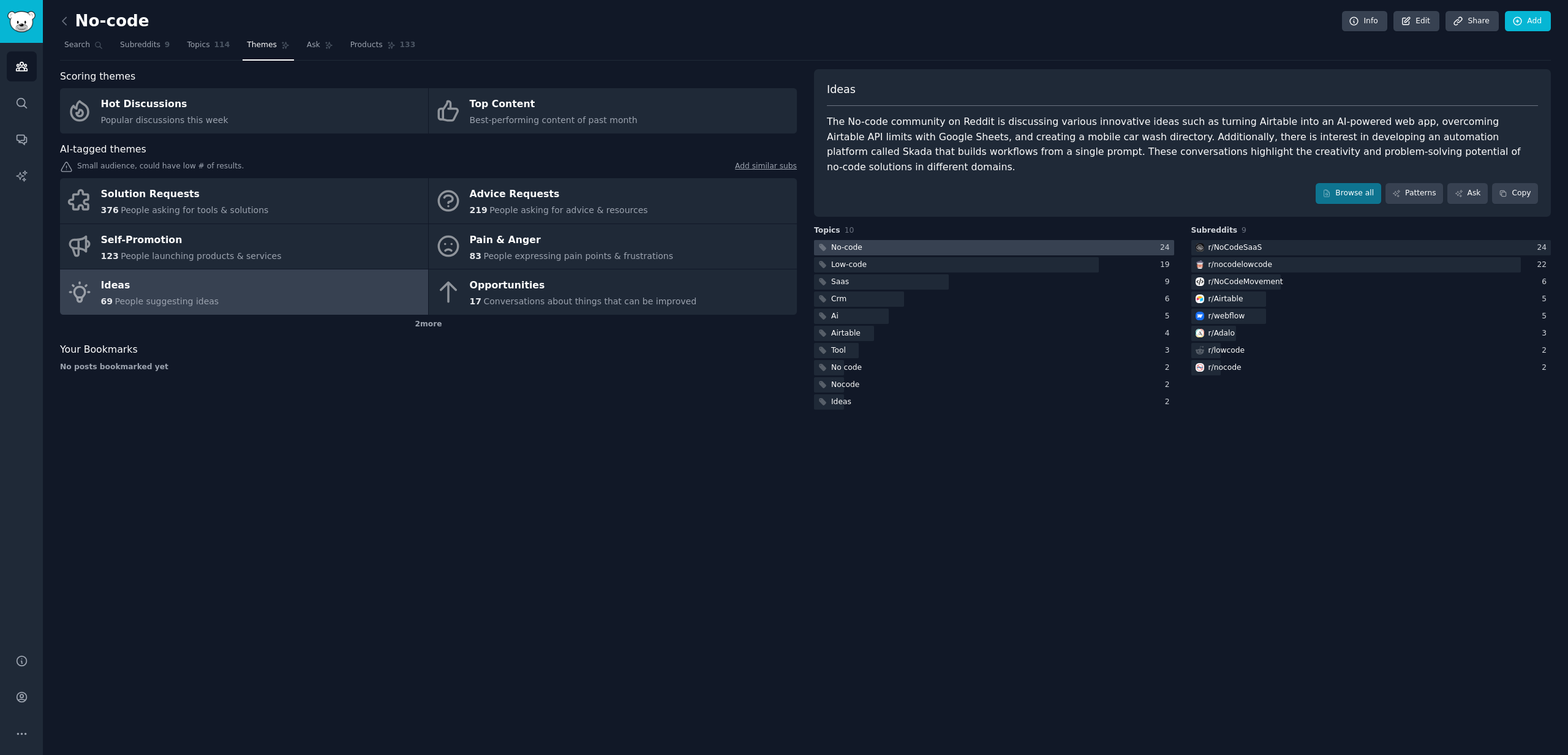
click at [957, 240] on div at bounding box center [994, 248] width 361 height 16
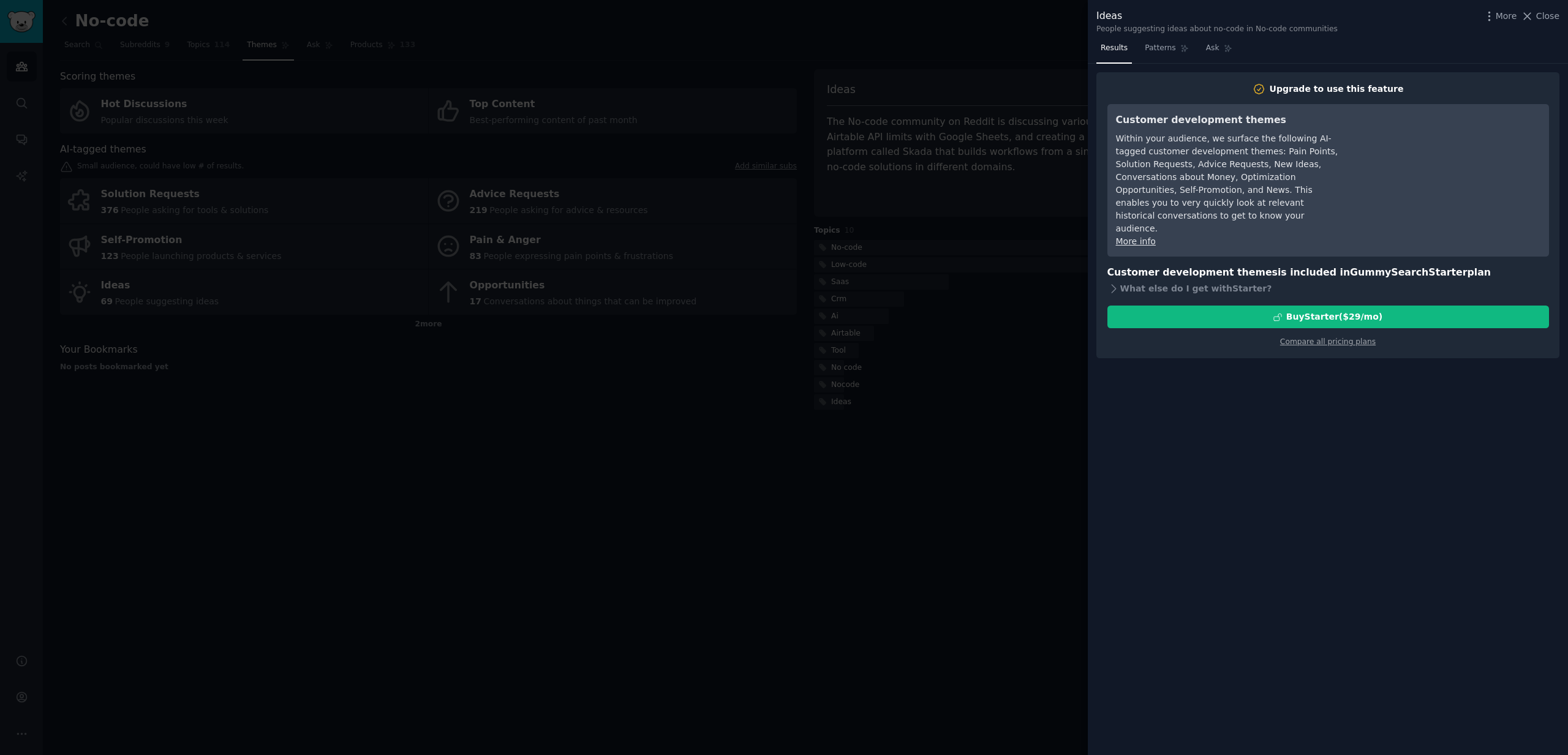
click at [774, 406] on div at bounding box center [784, 377] width 1568 height 755
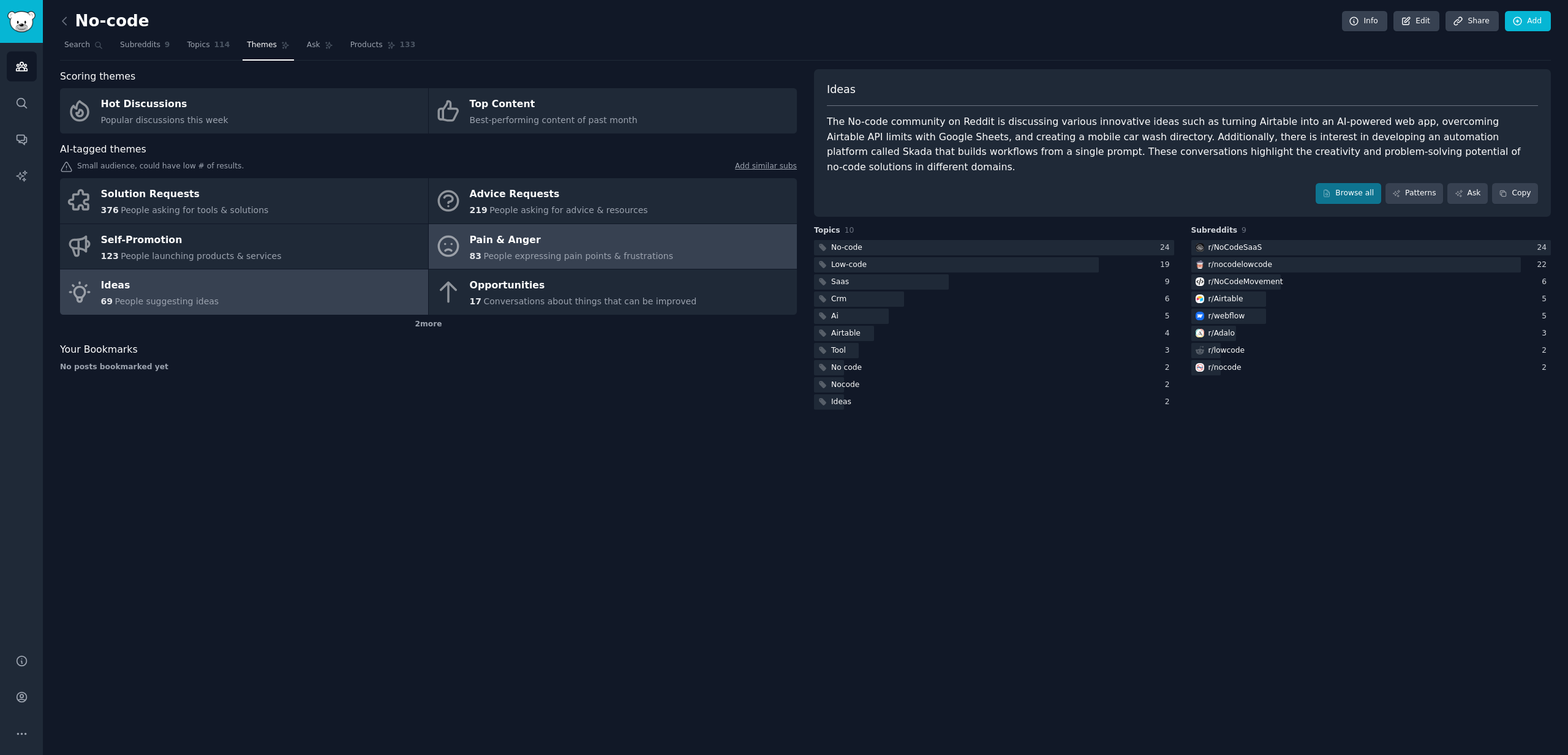
click at [481, 256] on div "83 People expressing pain points & frustrations" at bounding box center [572, 256] width 204 height 13
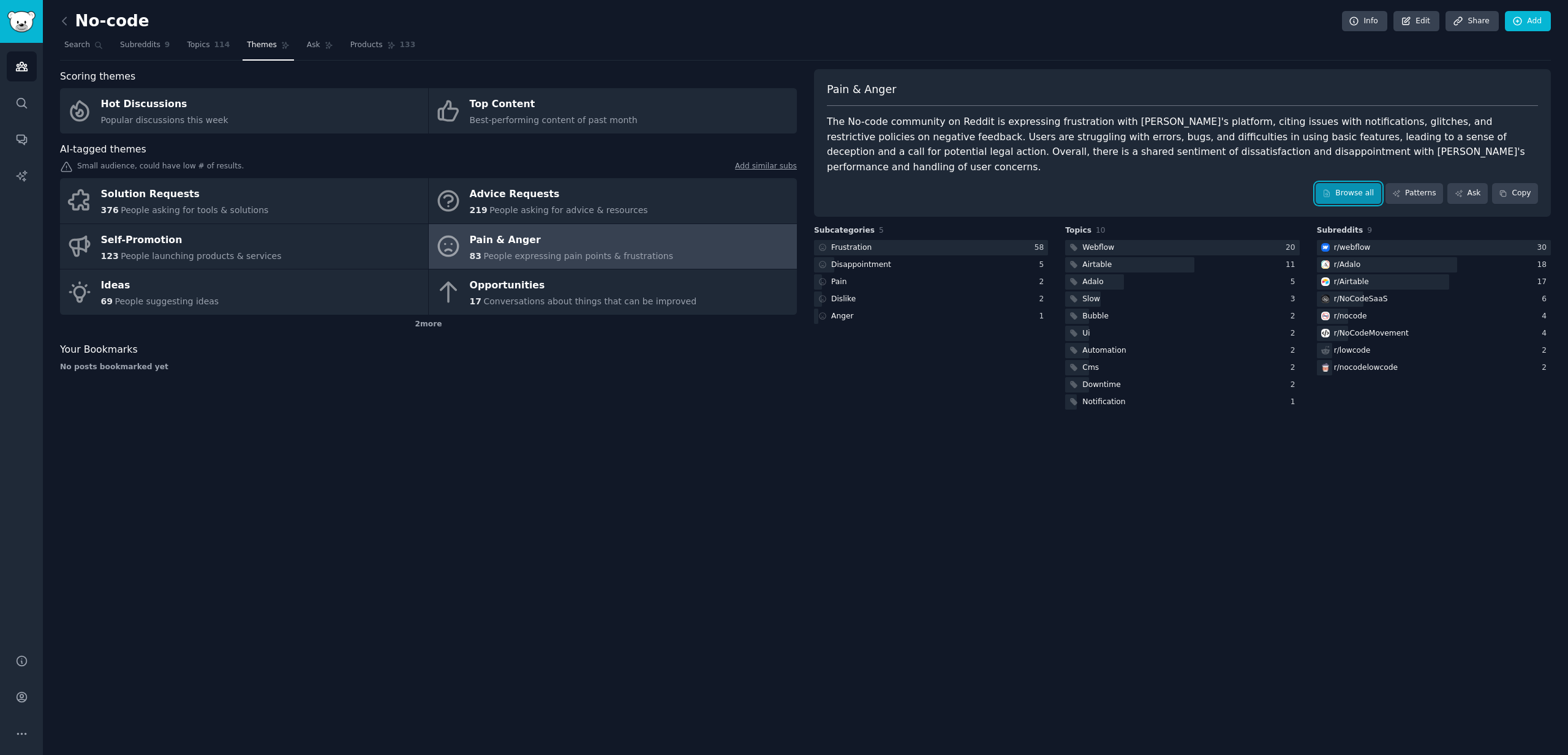
click at [1364, 183] on link "Browse all" at bounding box center [1348, 194] width 65 height 21
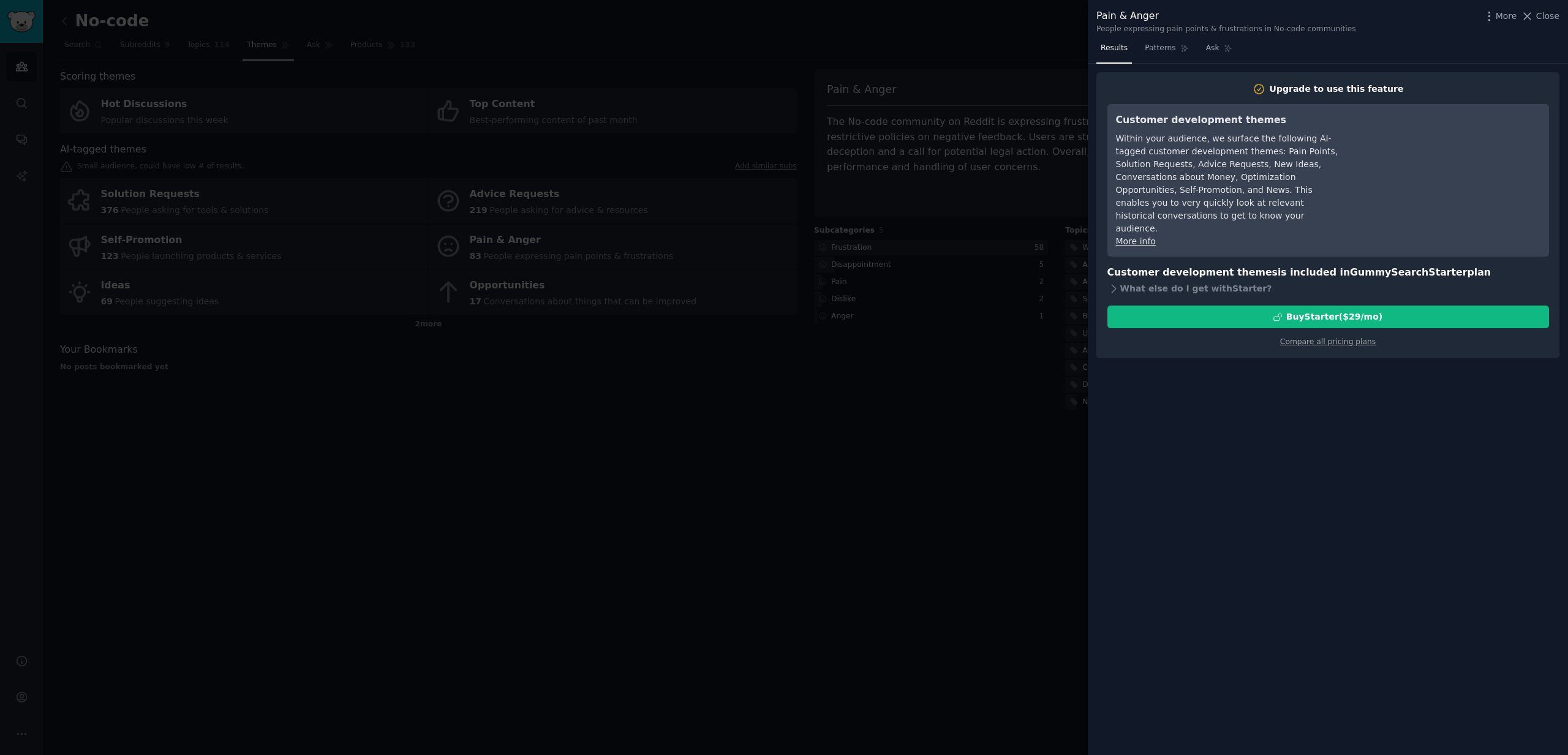
click at [970, 329] on div at bounding box center [784, 377] width 1568 height 755
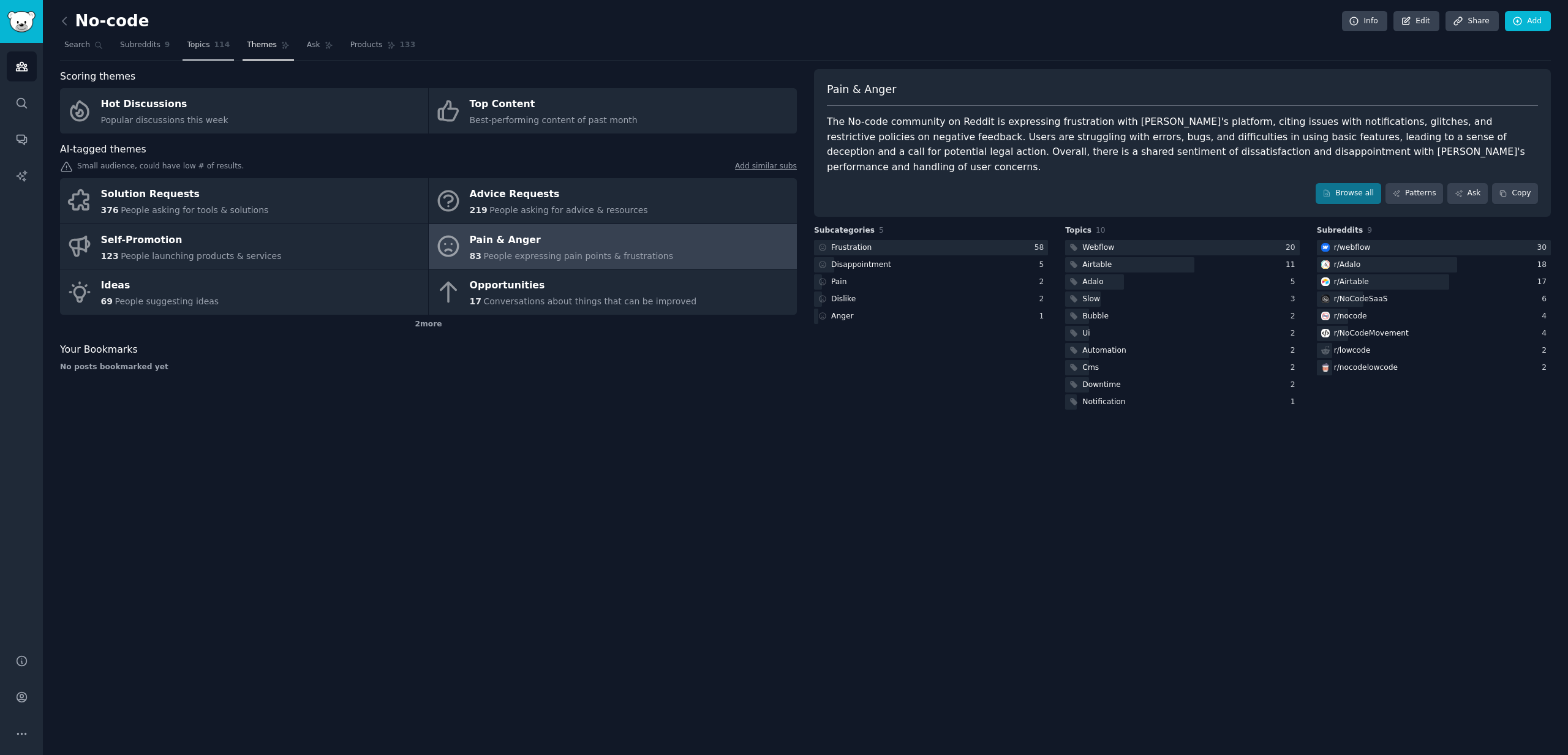
click at [220, 52] on link "Topics 114" at bounding box center [208, 48] width 51 height 25
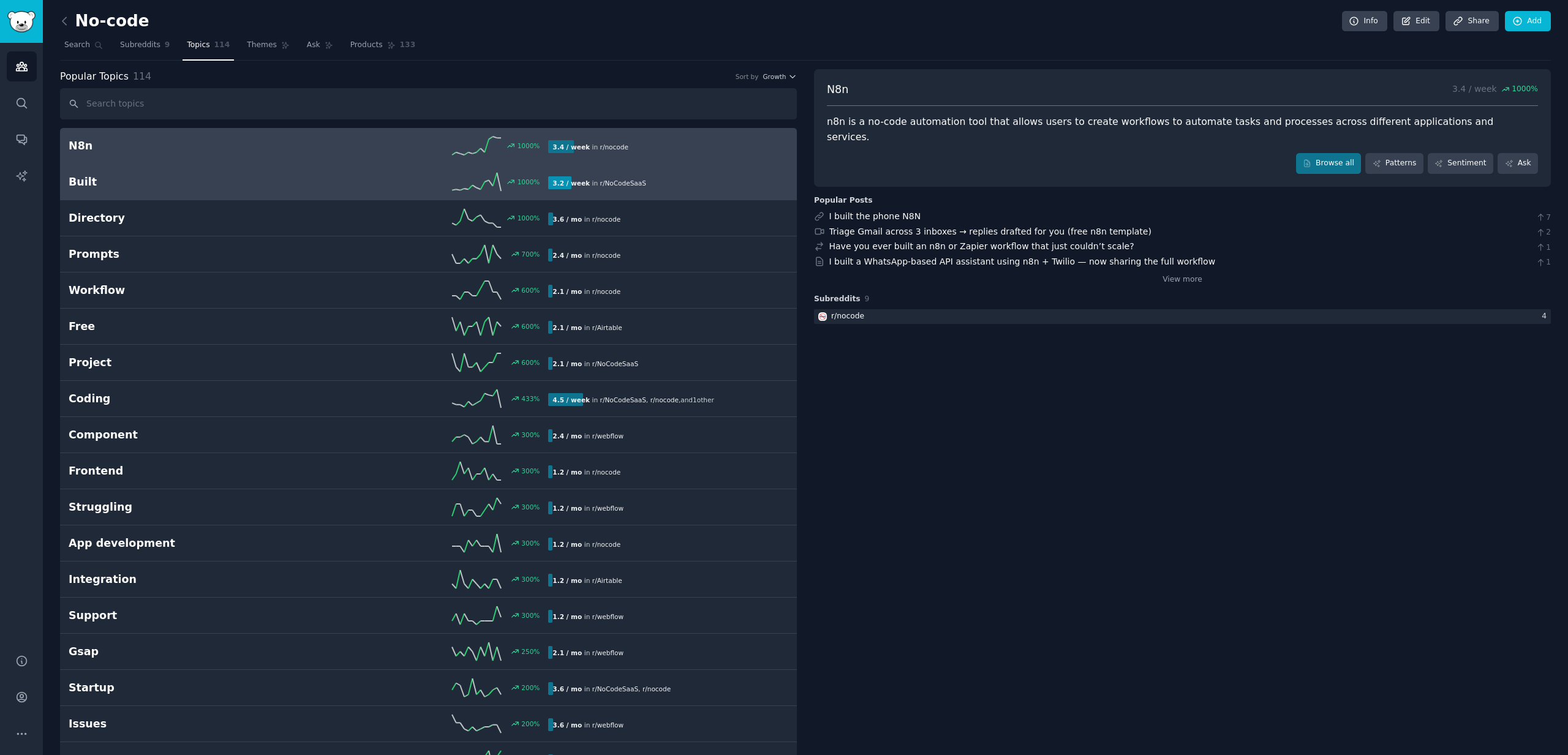
click at [231, 180] on h2 "Built" at bounding box center [189, 182] width 240 height 16
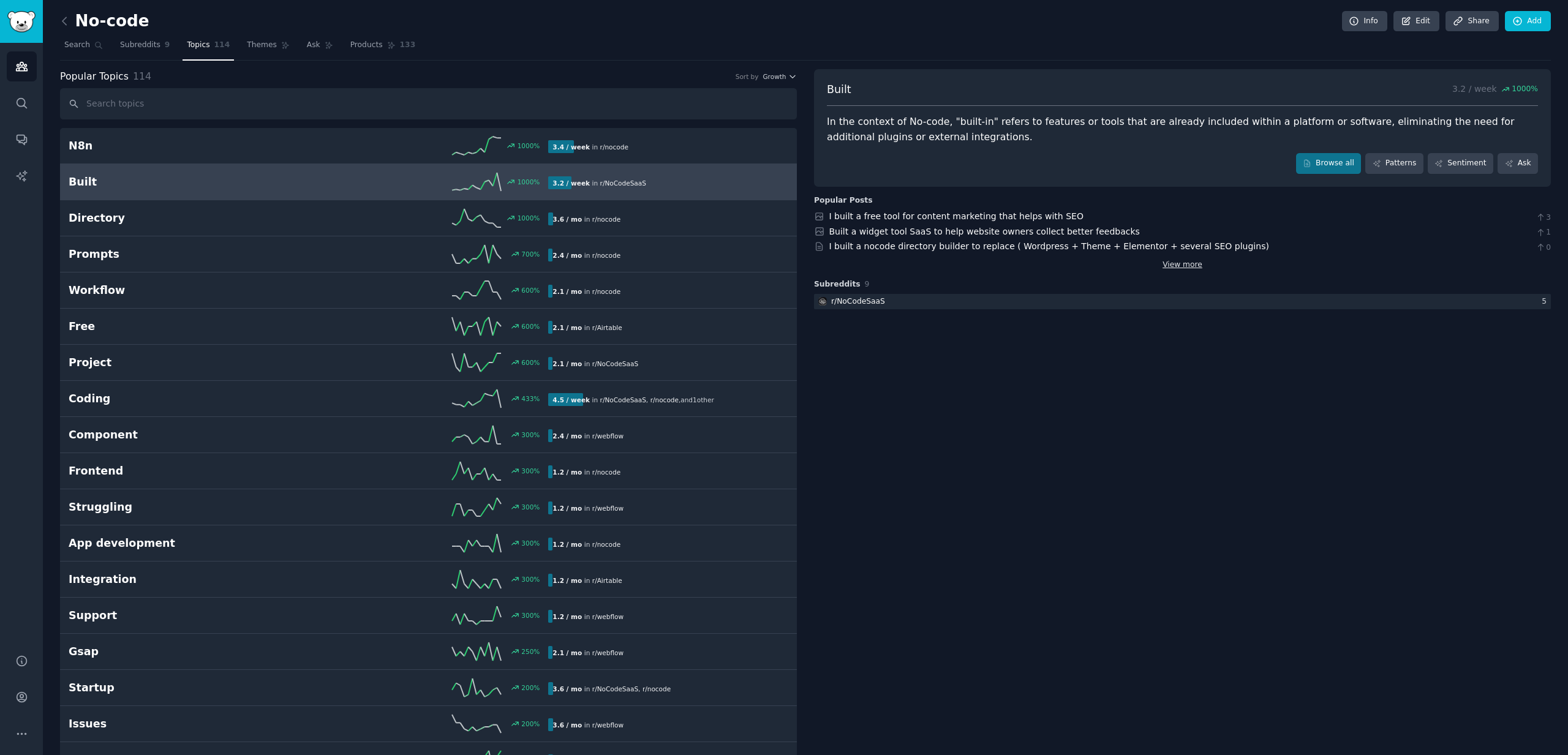
click at [1185, 269] on link "View more" at bounding box center [1182, 265] width 40 height 11
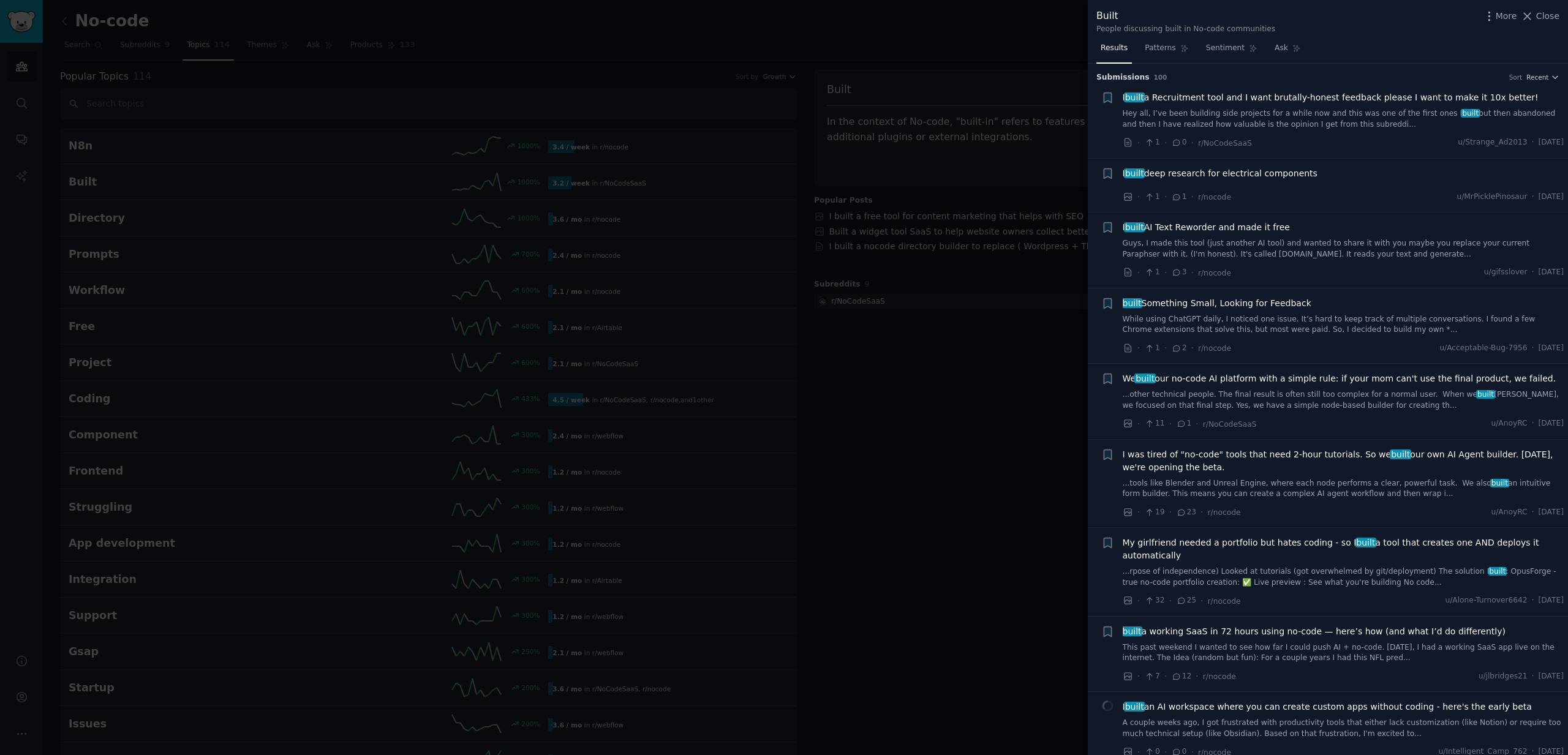
click at [774, 394] on div at bounding box center [784, 377] width 1568 height 755
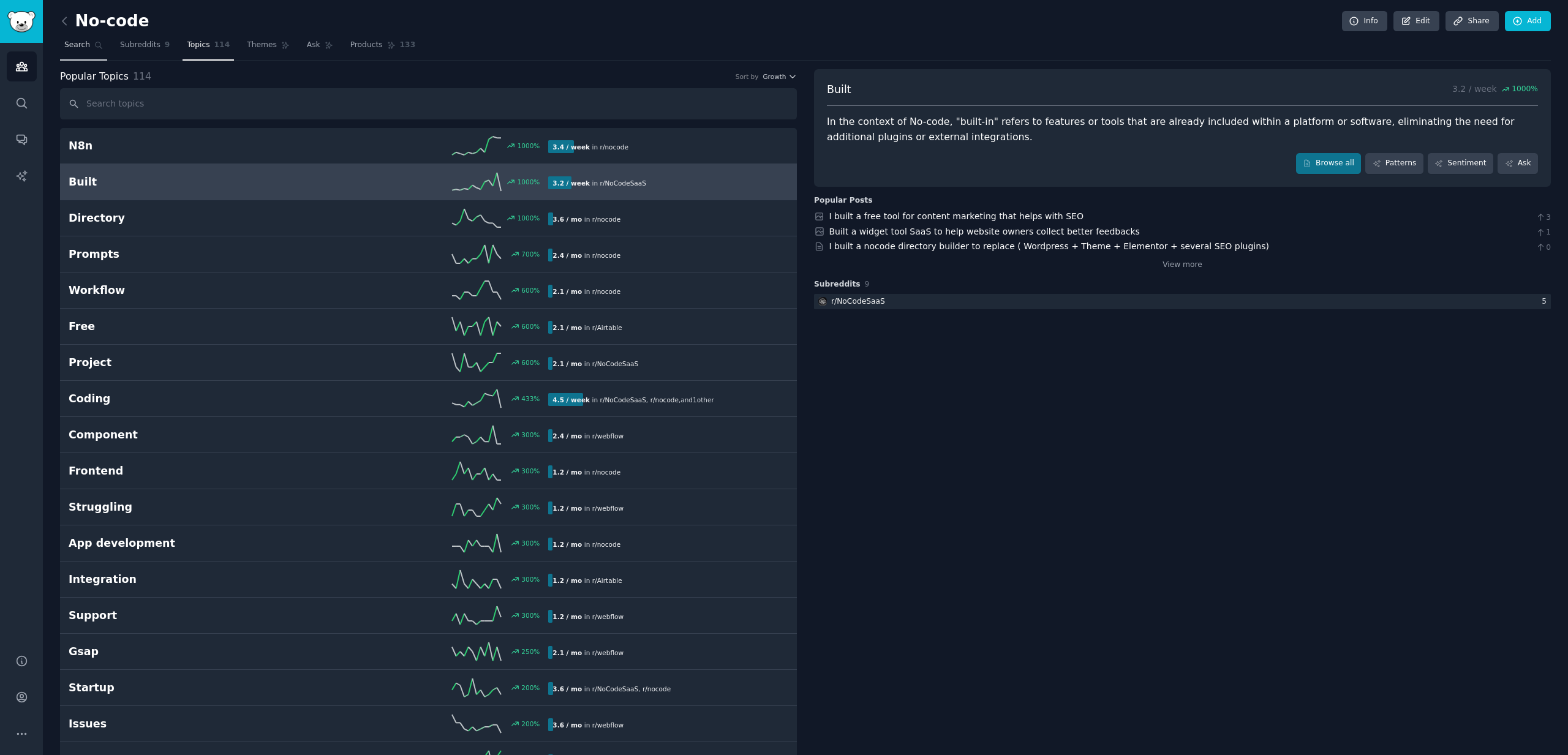
click at [68, 51] on link "Search" at bounding box center [83, 48] width 47 height 25
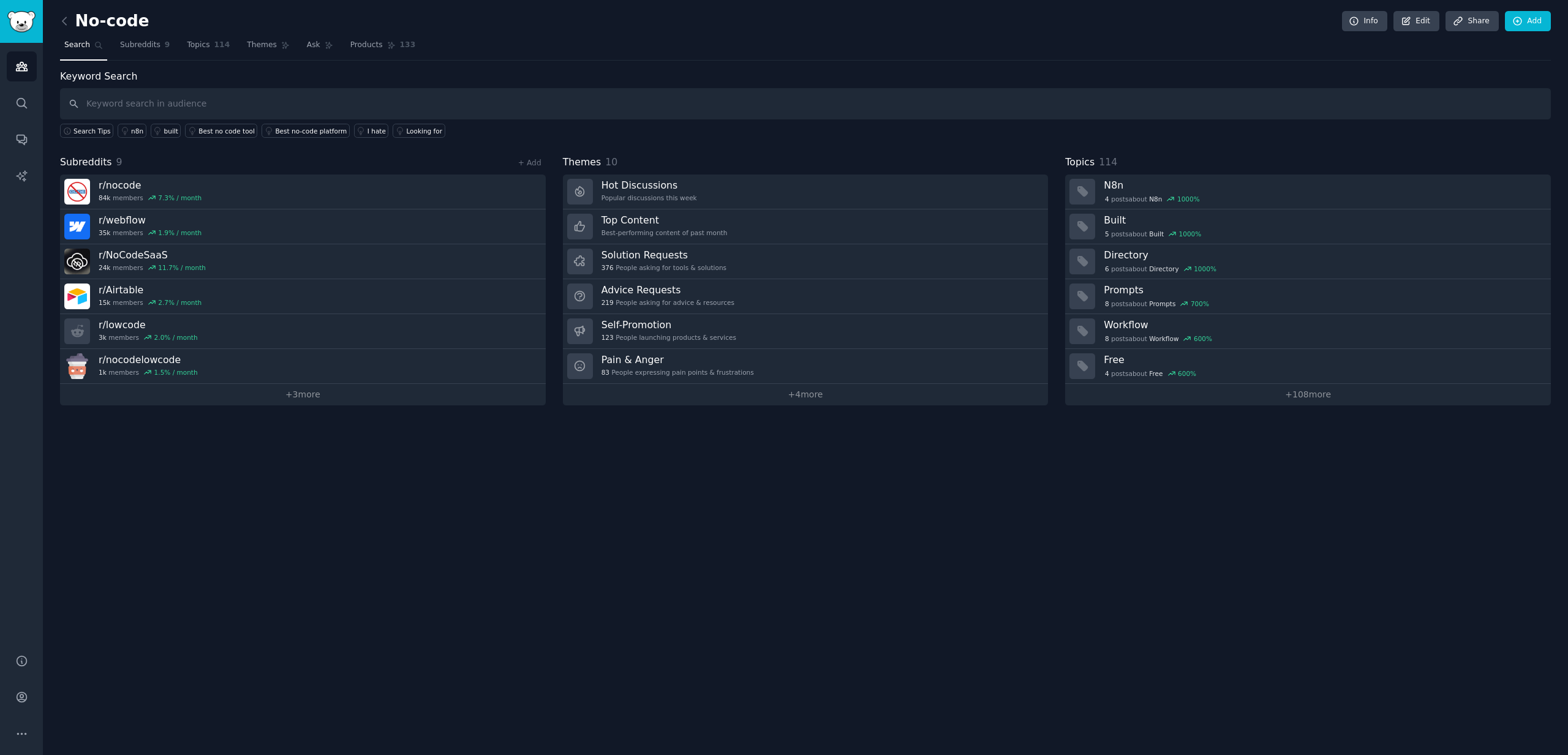
click at [140, 101] on input "text" at bounding box center [805, 104] width 1491 height 31
type input "fitness"
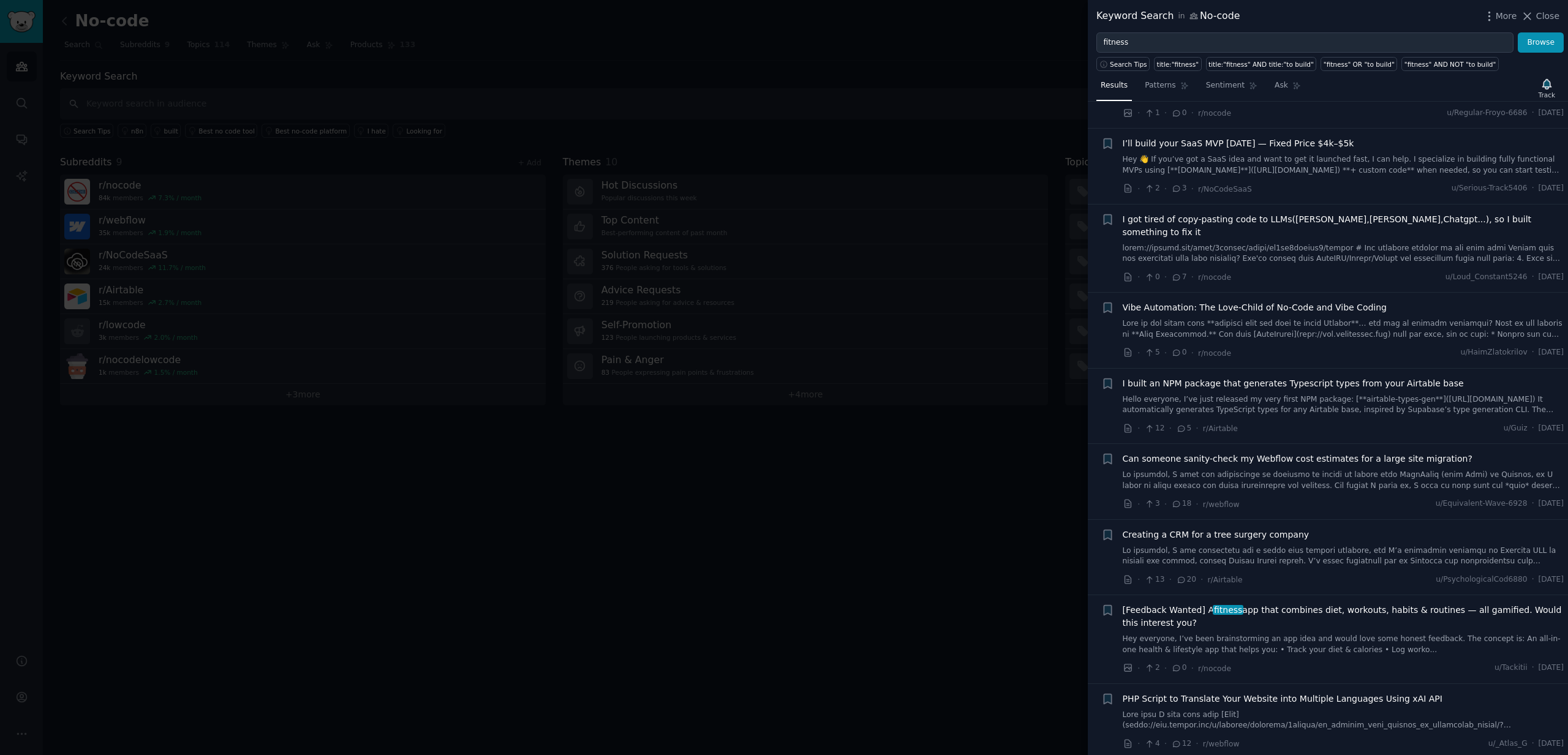
scroll to position [840, 0]
click at [909, 546] on div at bounding box center [784, 377] width 1568 height 755
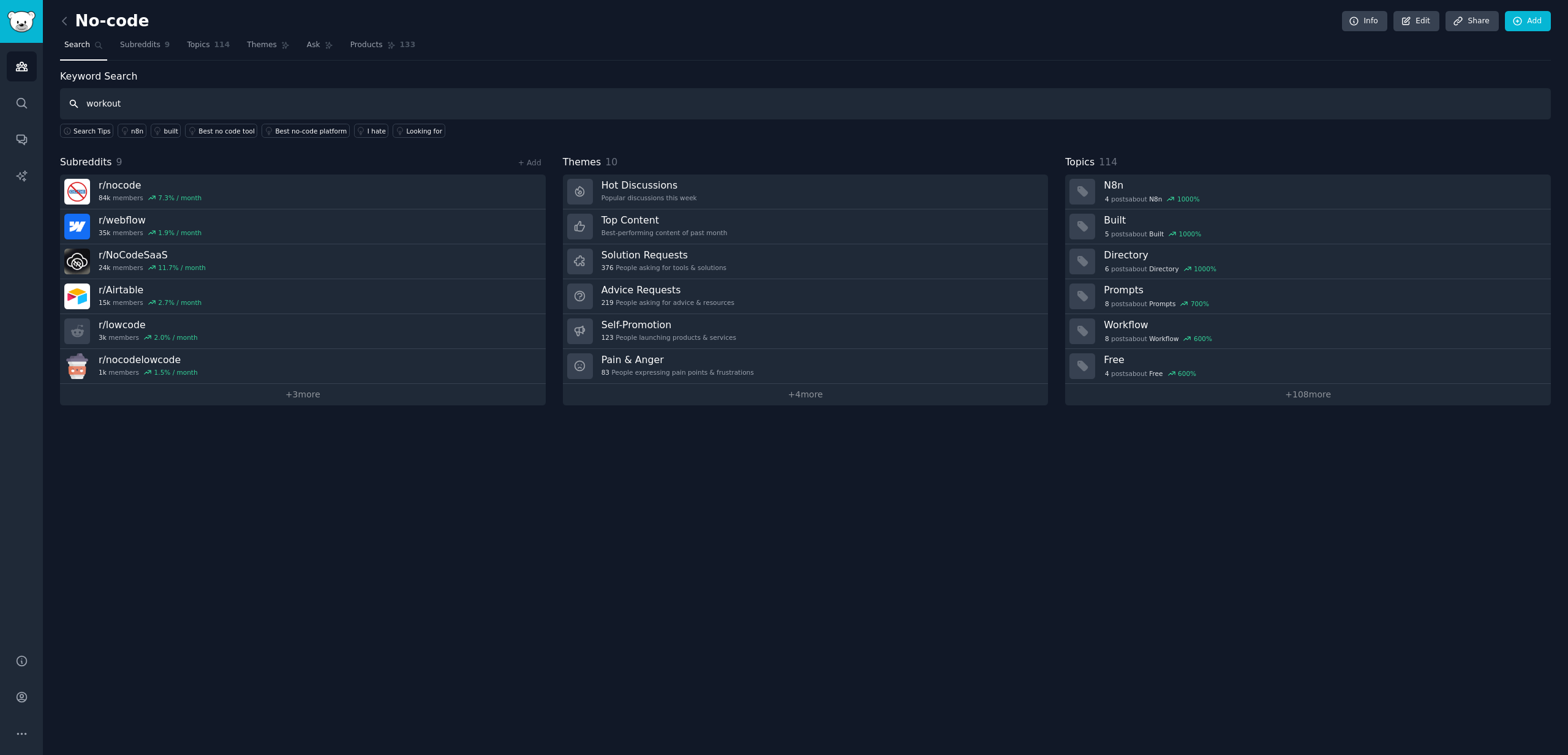
type input "workout"
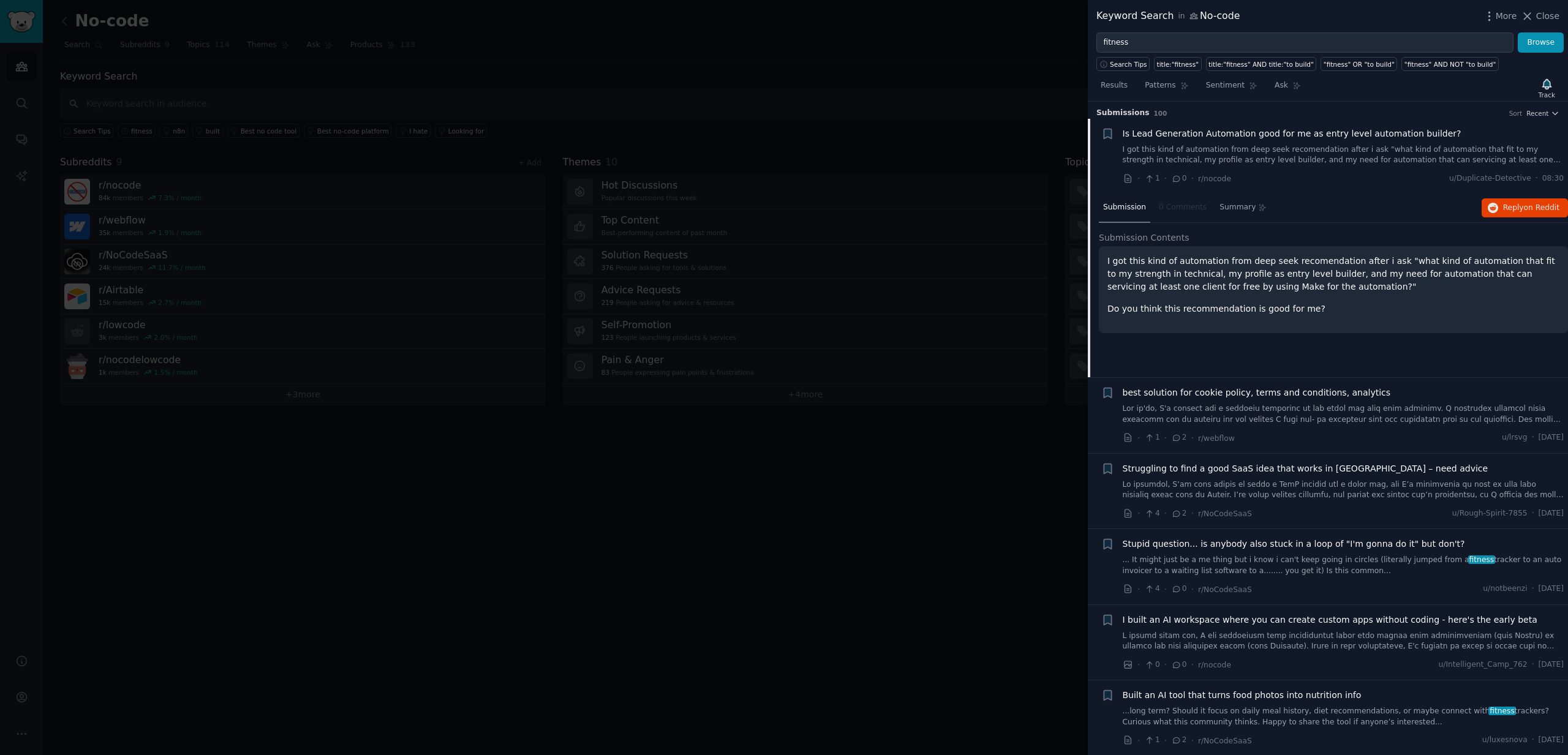
scroll to position [5, 0]
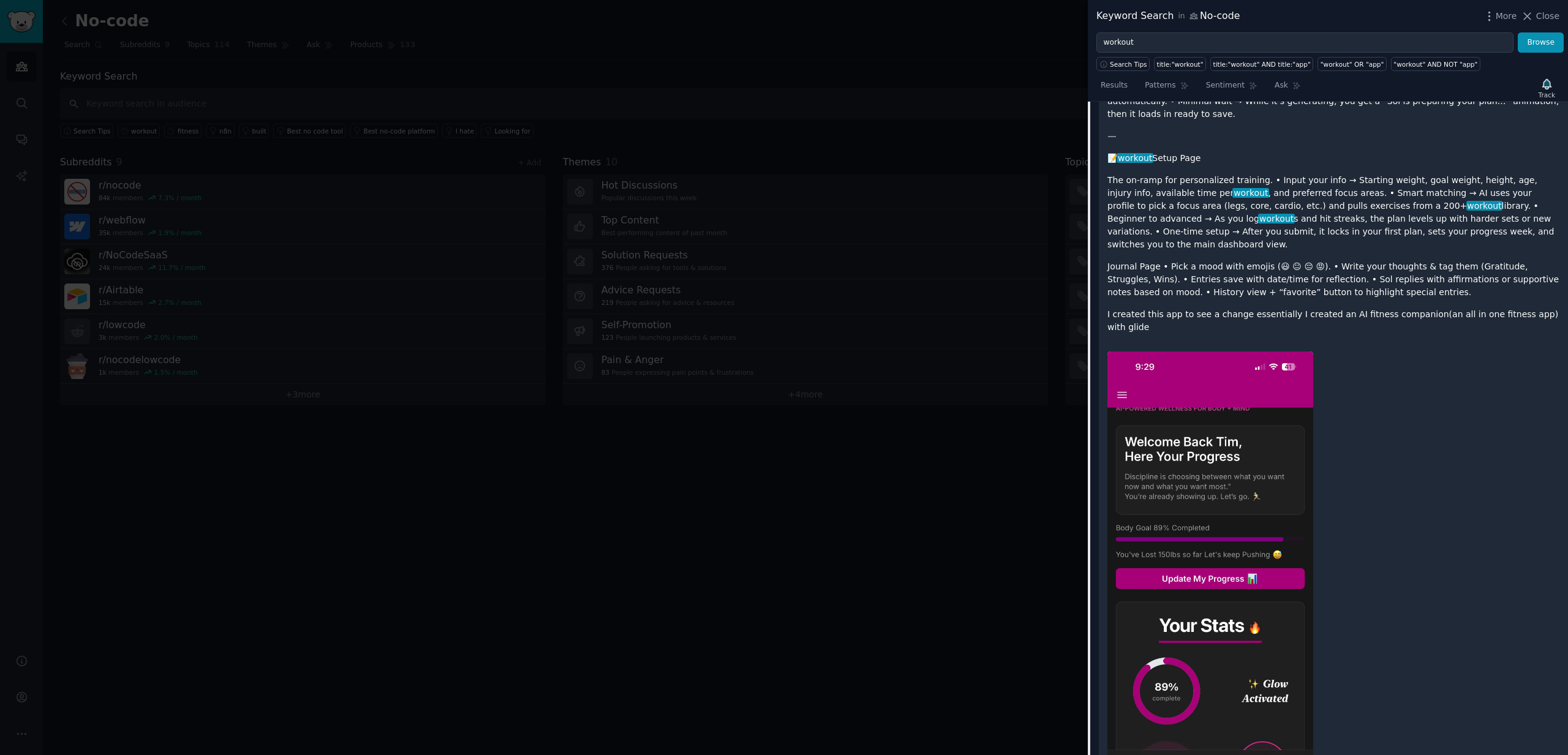
scroll to position [447, 0]
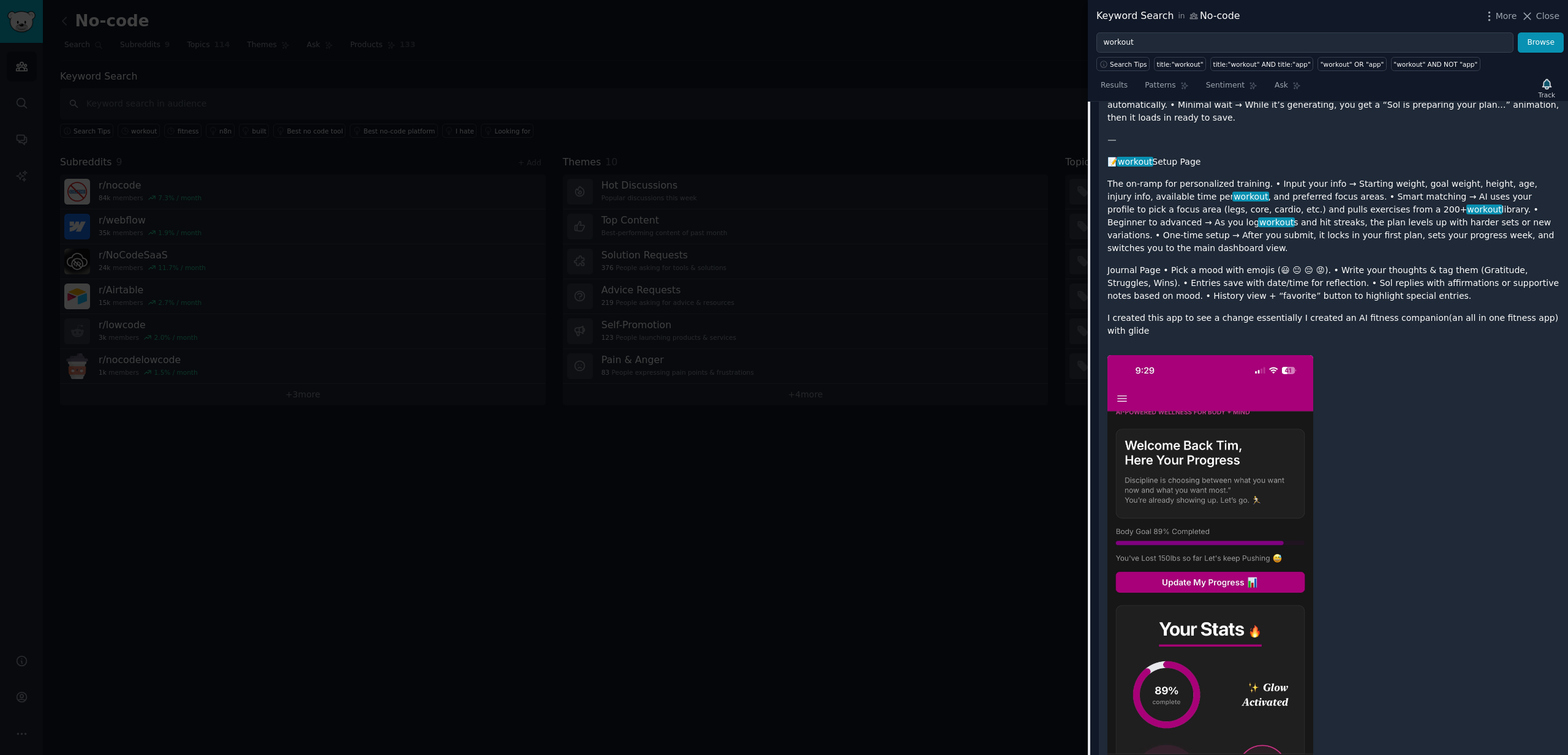
click at [816, 176] on div at bounding box center [784, 377] width 1568 height 755
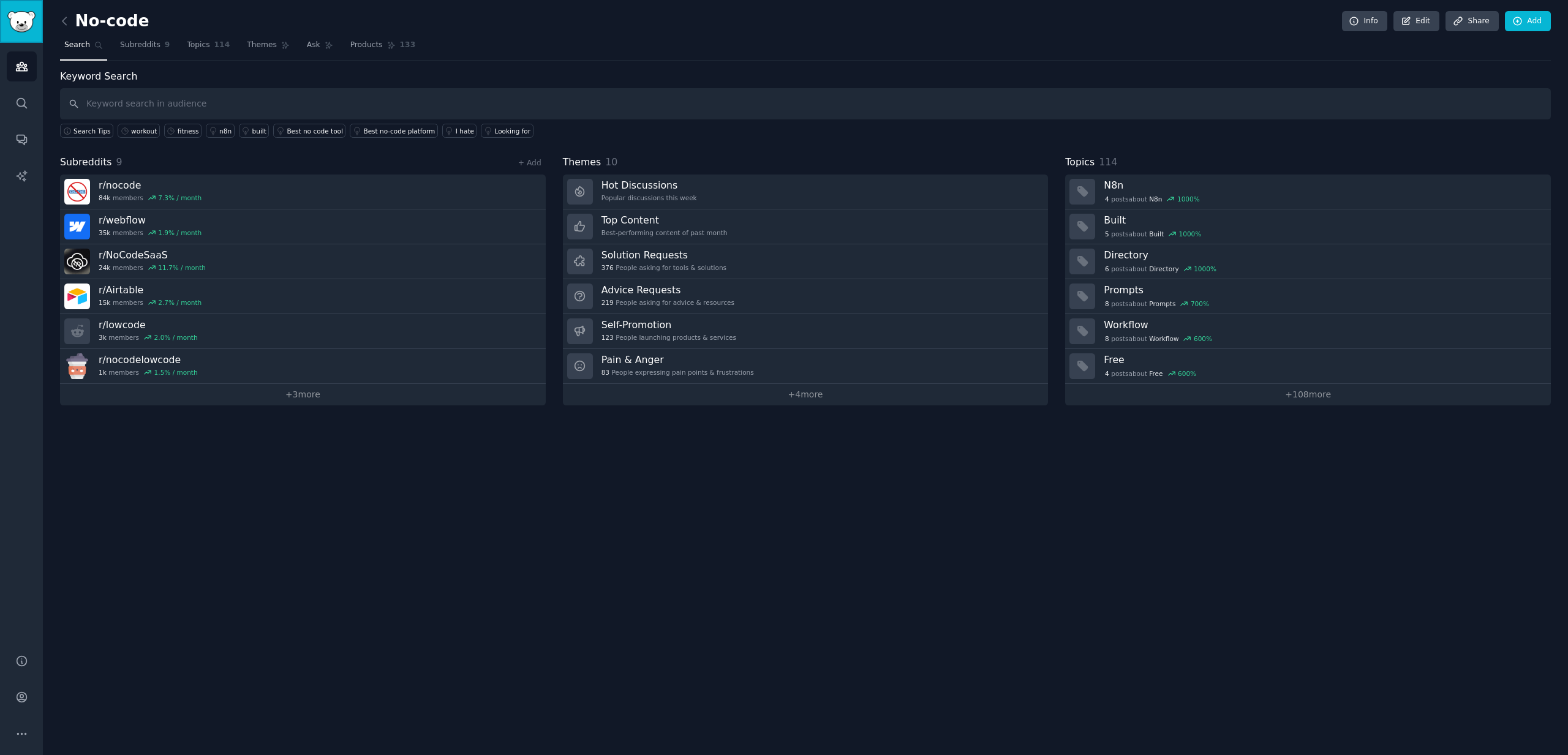
click at [20, 20] on img "Sidebar" at bounding box center [21, 22] width 28 height 22
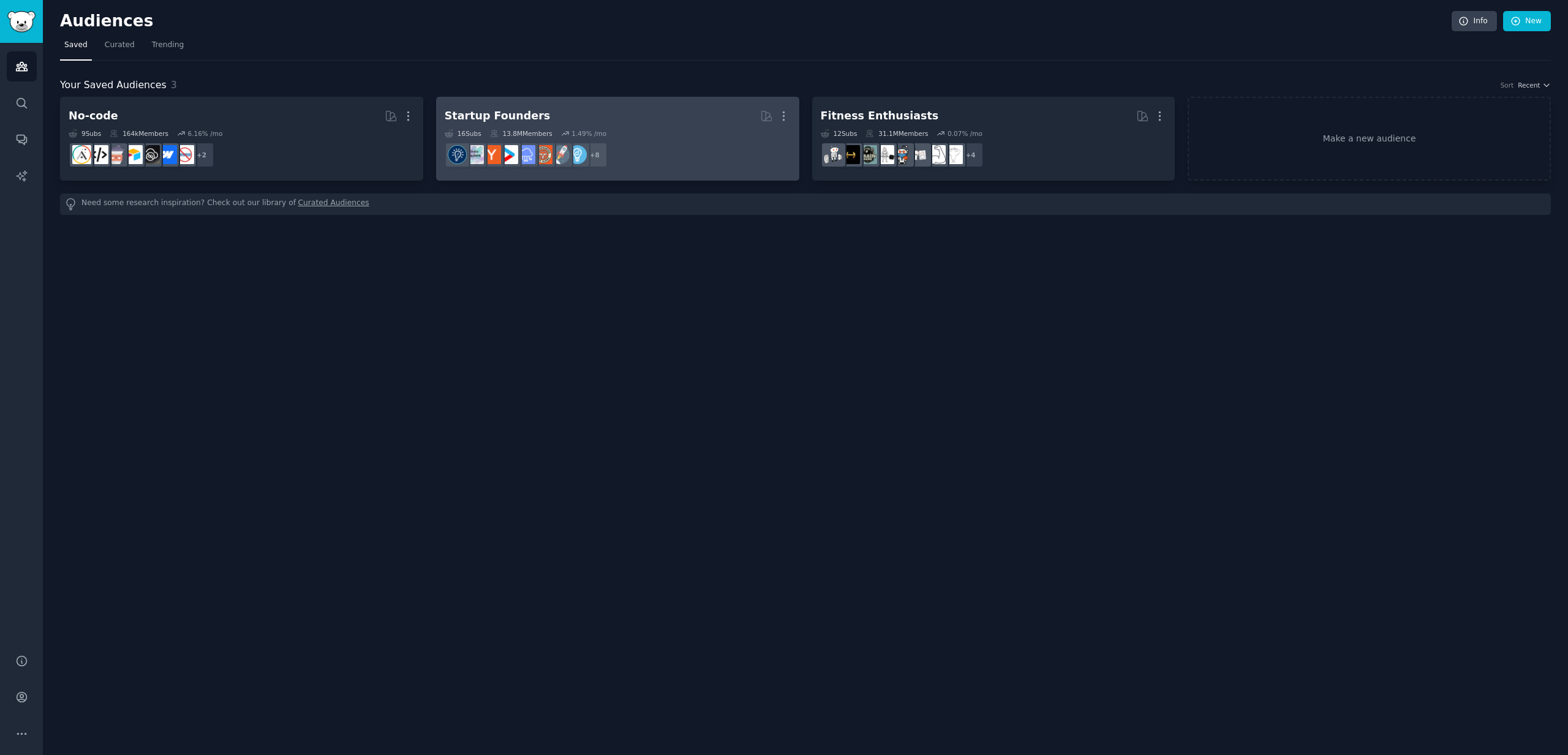
click at [558, 111] on h2 "Startup Founders Curated by GummySearch More" at bounding box center [618, 116] width 346 height 22
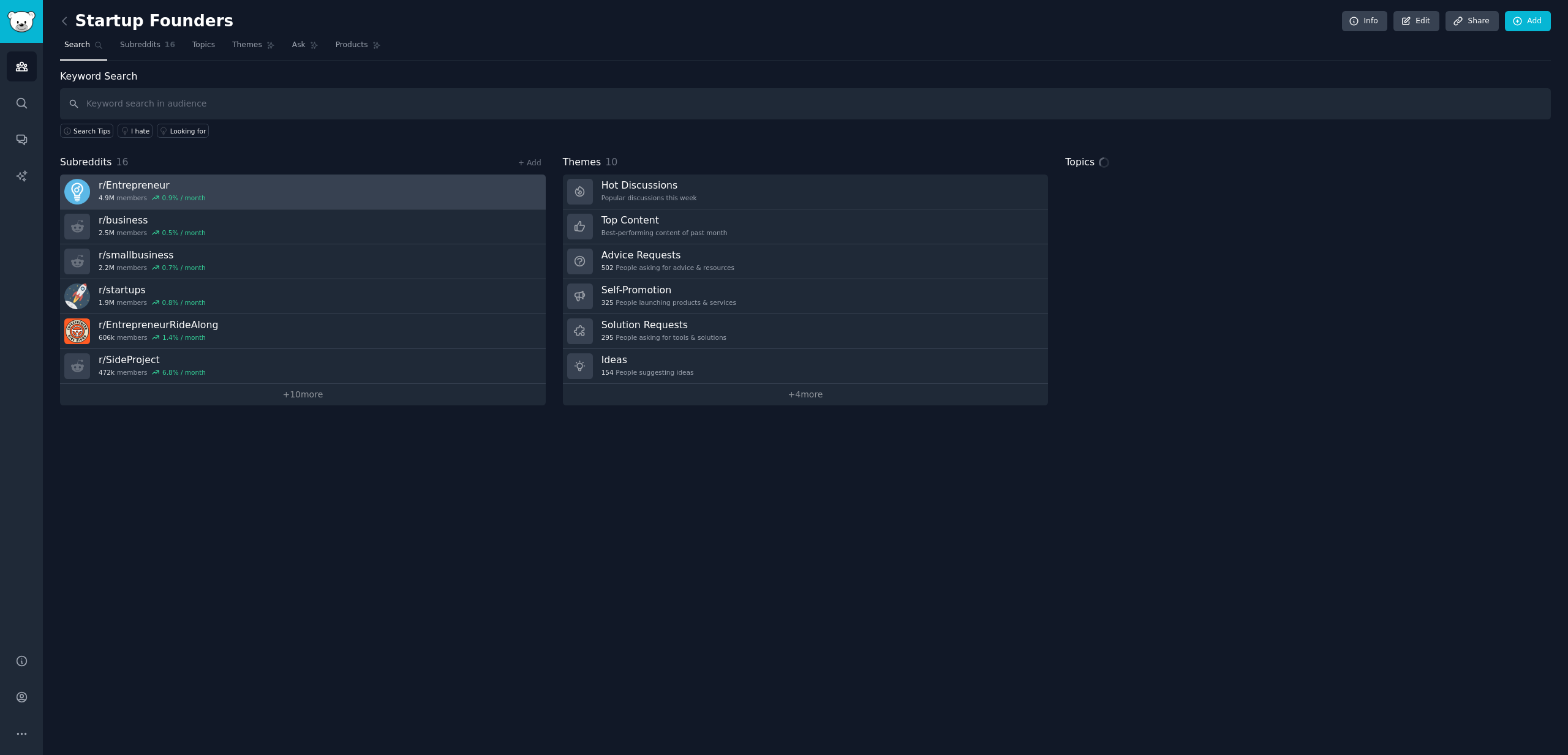
click at [148, 194] on div "4.9M members 0.9 % / month" at bounding box center [152, 198] width 107 height 9
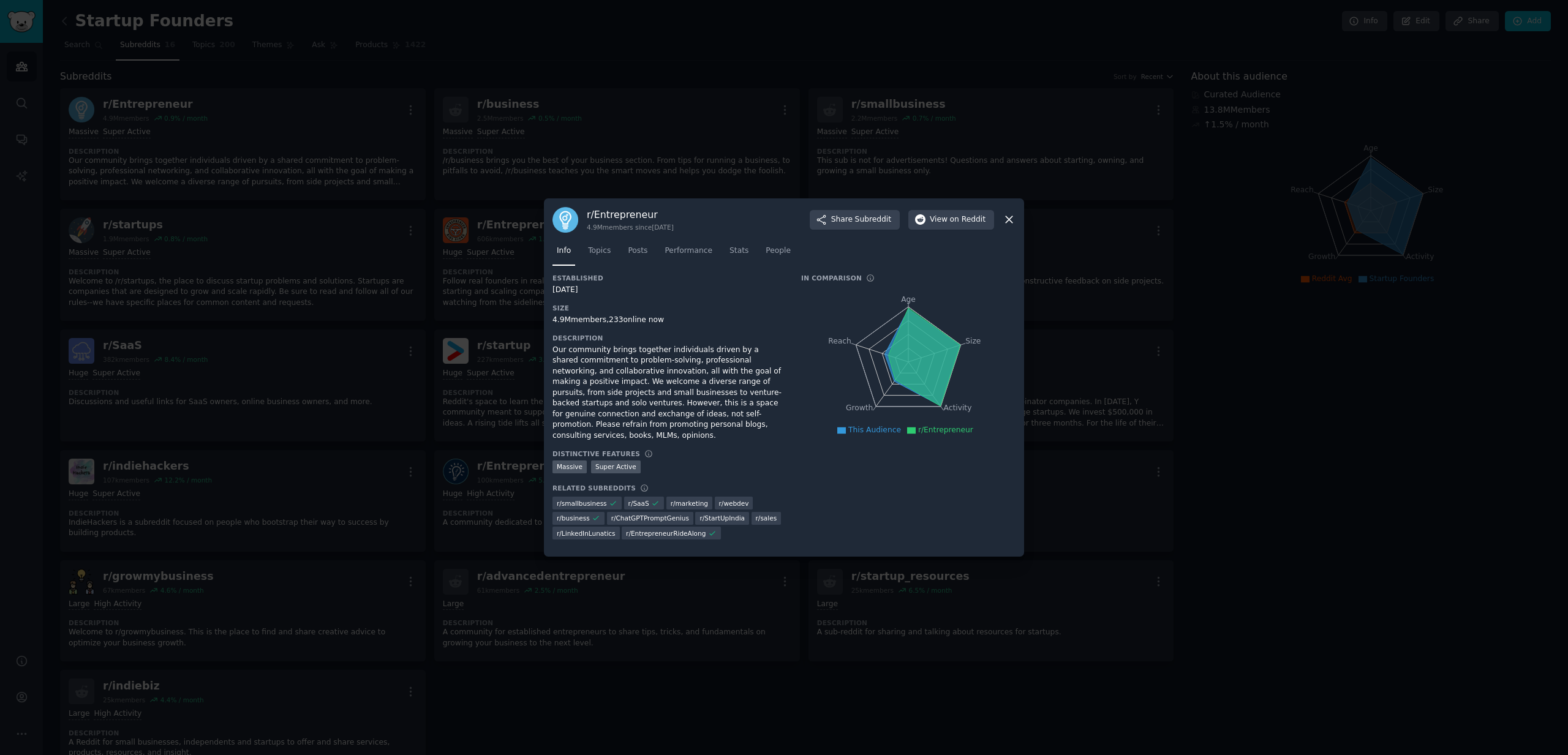
click at [484, 317] on div at bounding box center [784, 377] width 1568 height 755
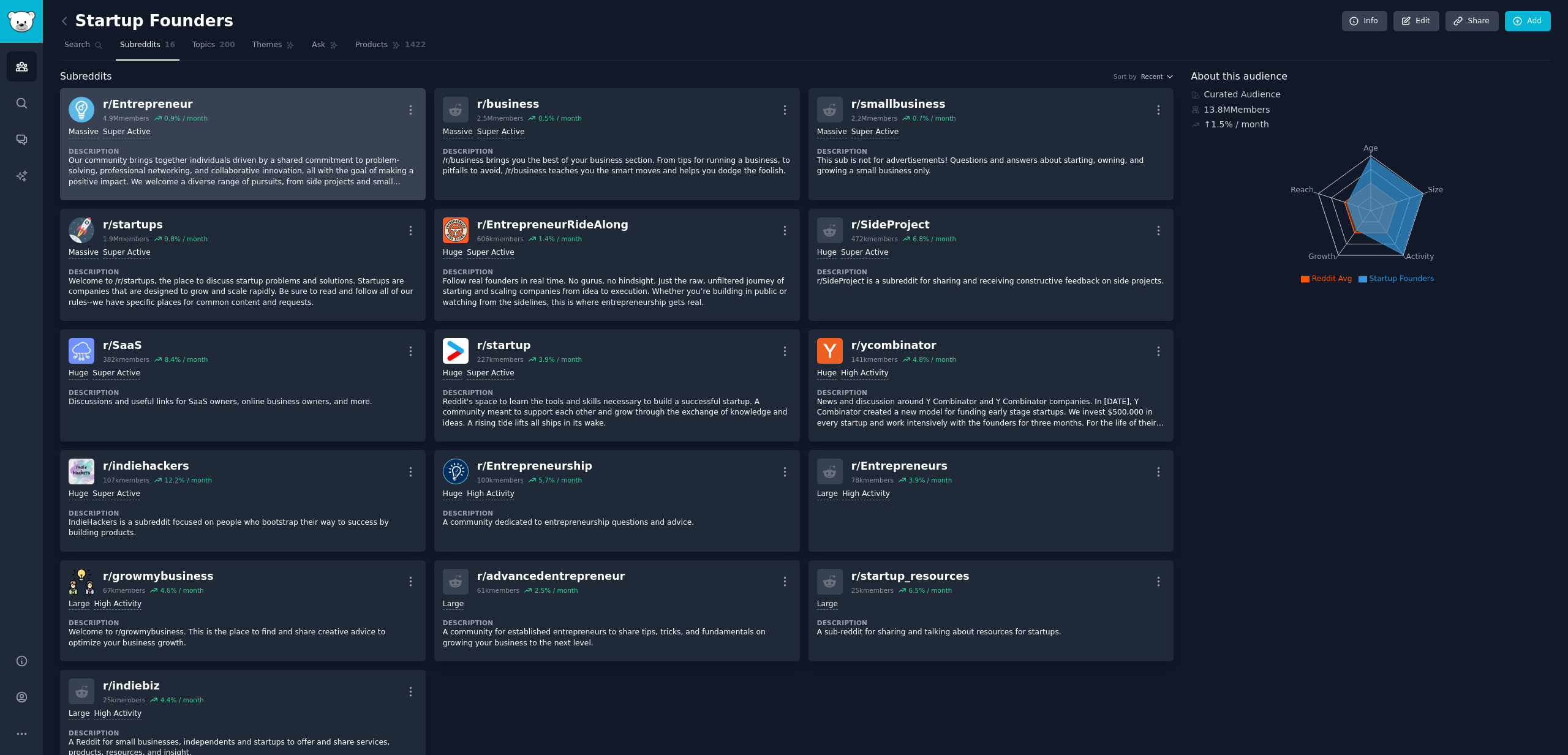
scroll to position [3, 0]
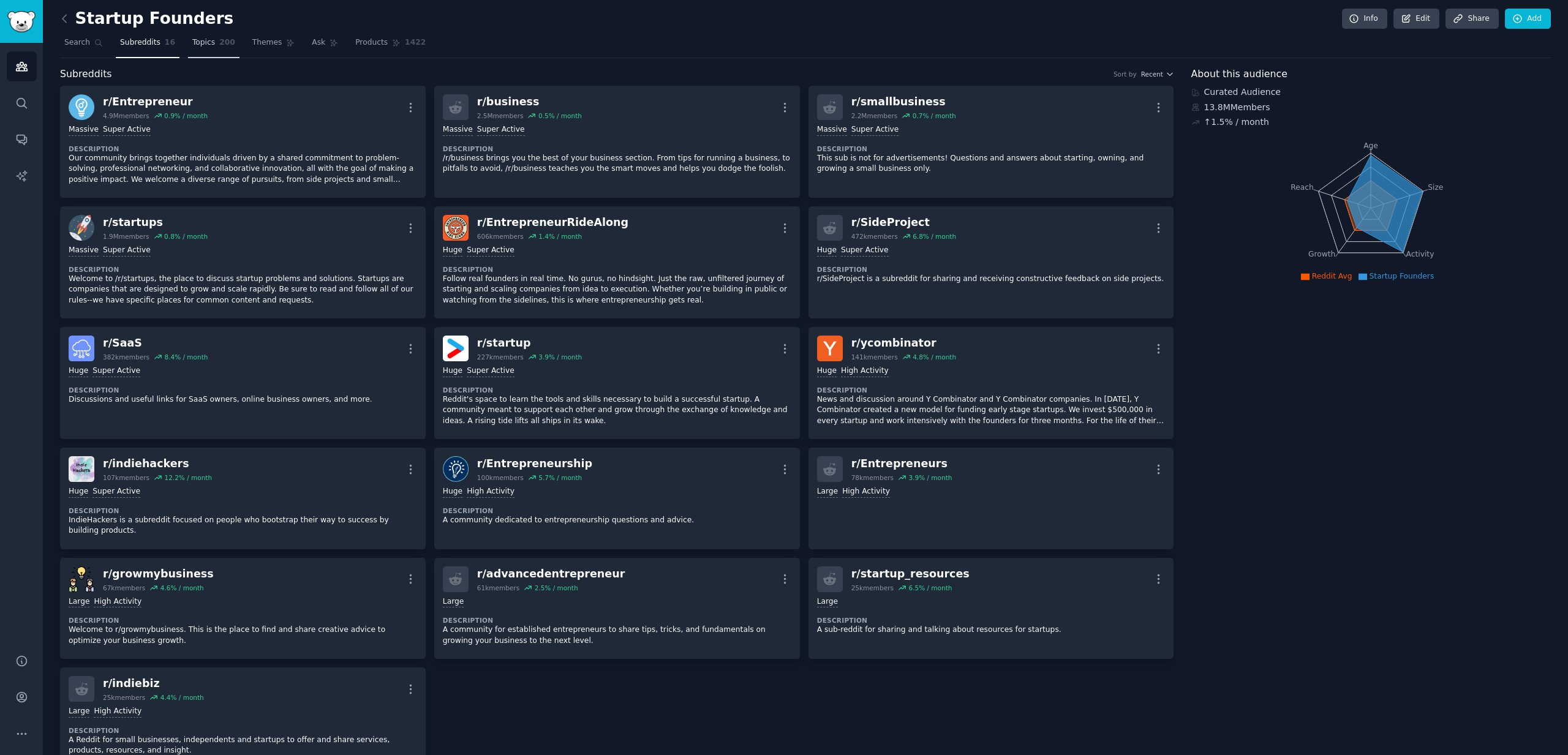
click at [200, 49] on link "Topics 200" at bounding box center [213, 45] width 51 height 25
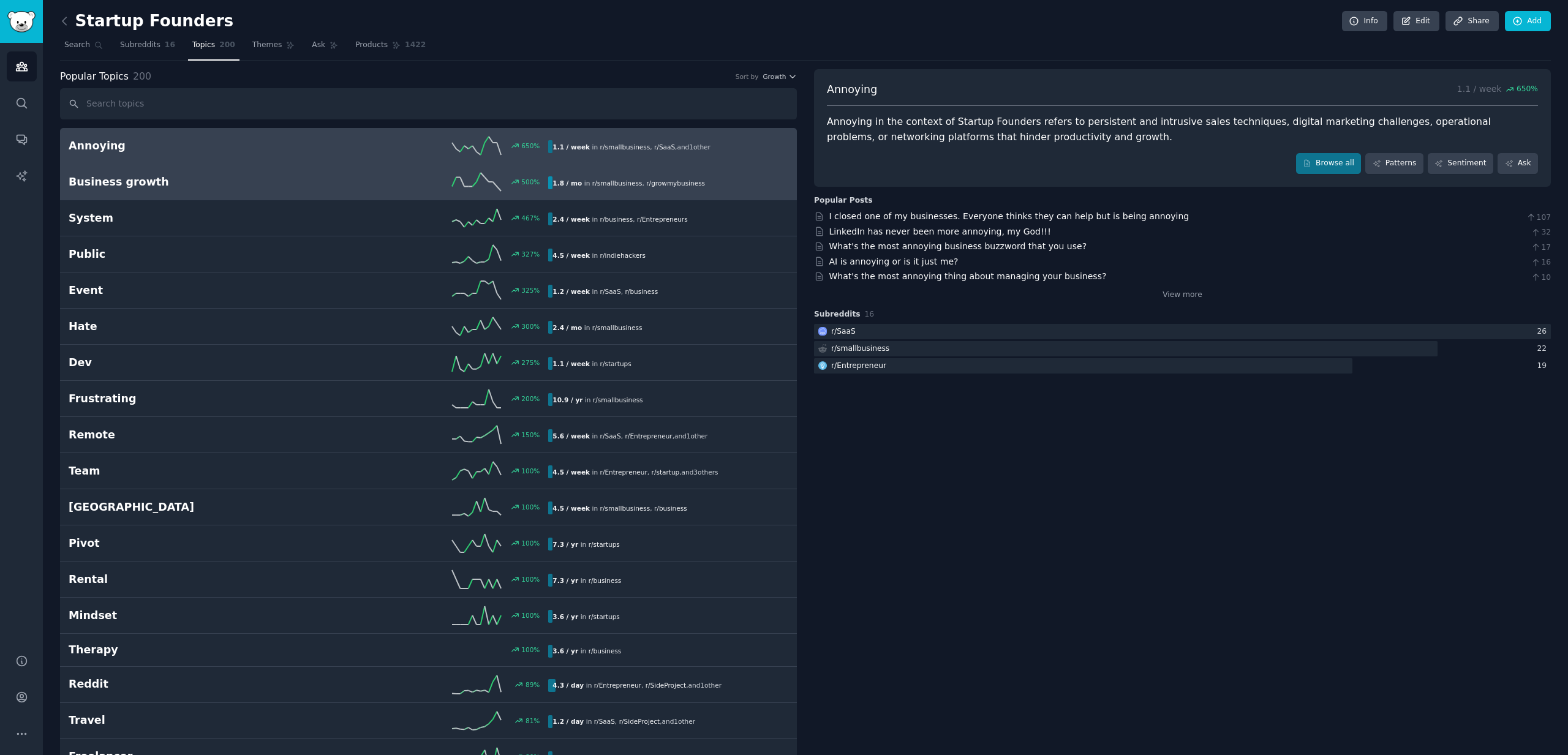
click at [335, 176] on div "500 %" at bounding box center [428, 182] width 240 height 18
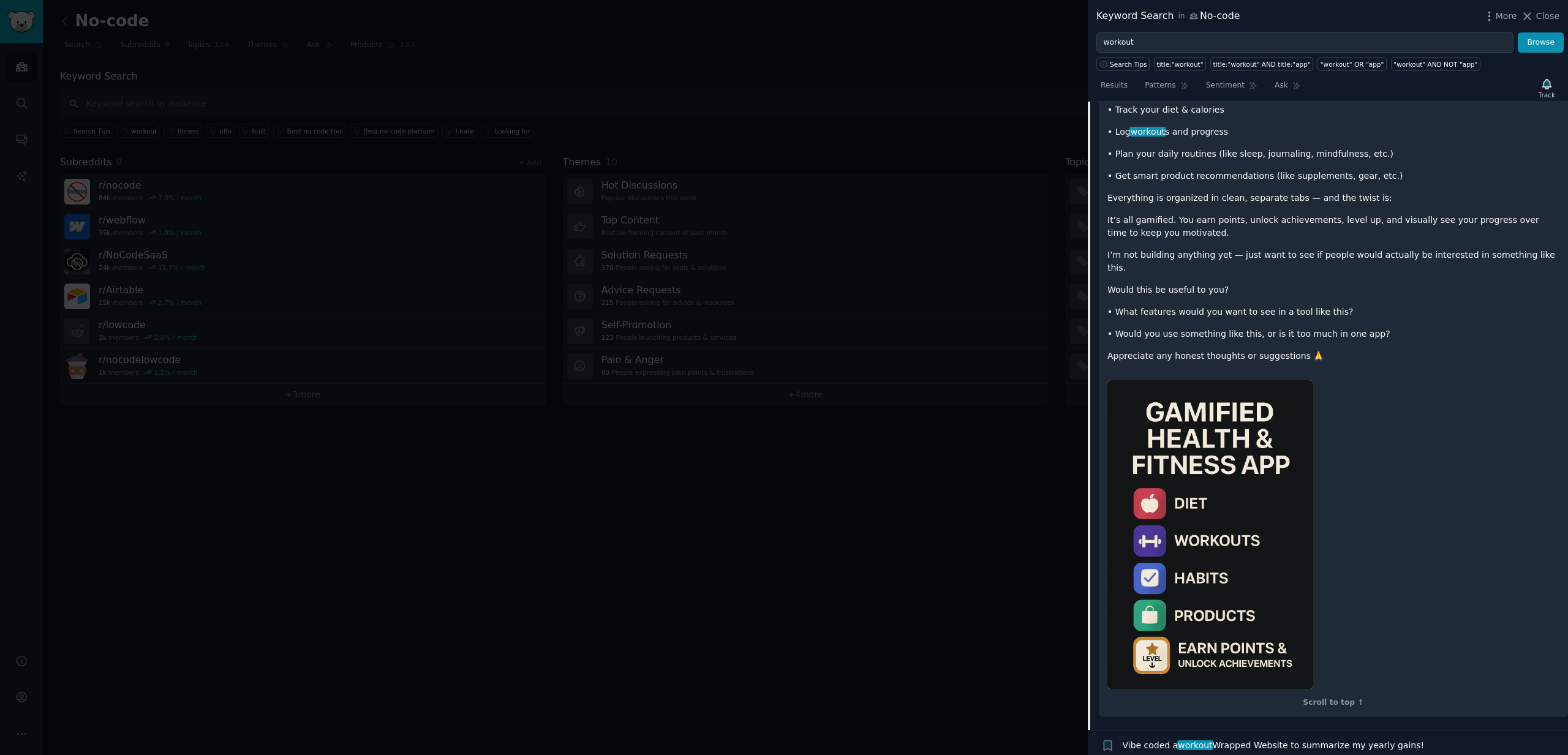
scroll to position [379, 0]
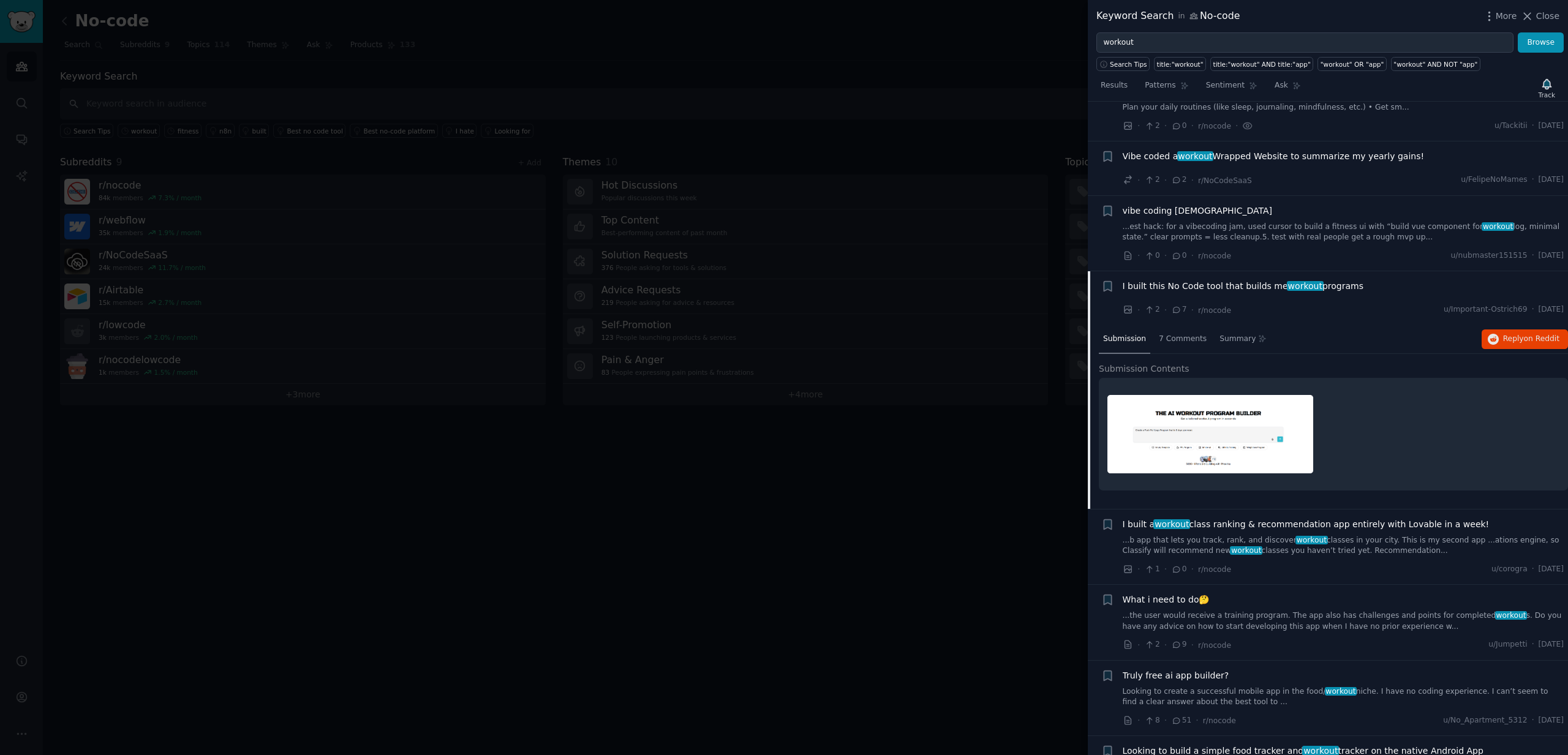
scroll to position [134, 0]
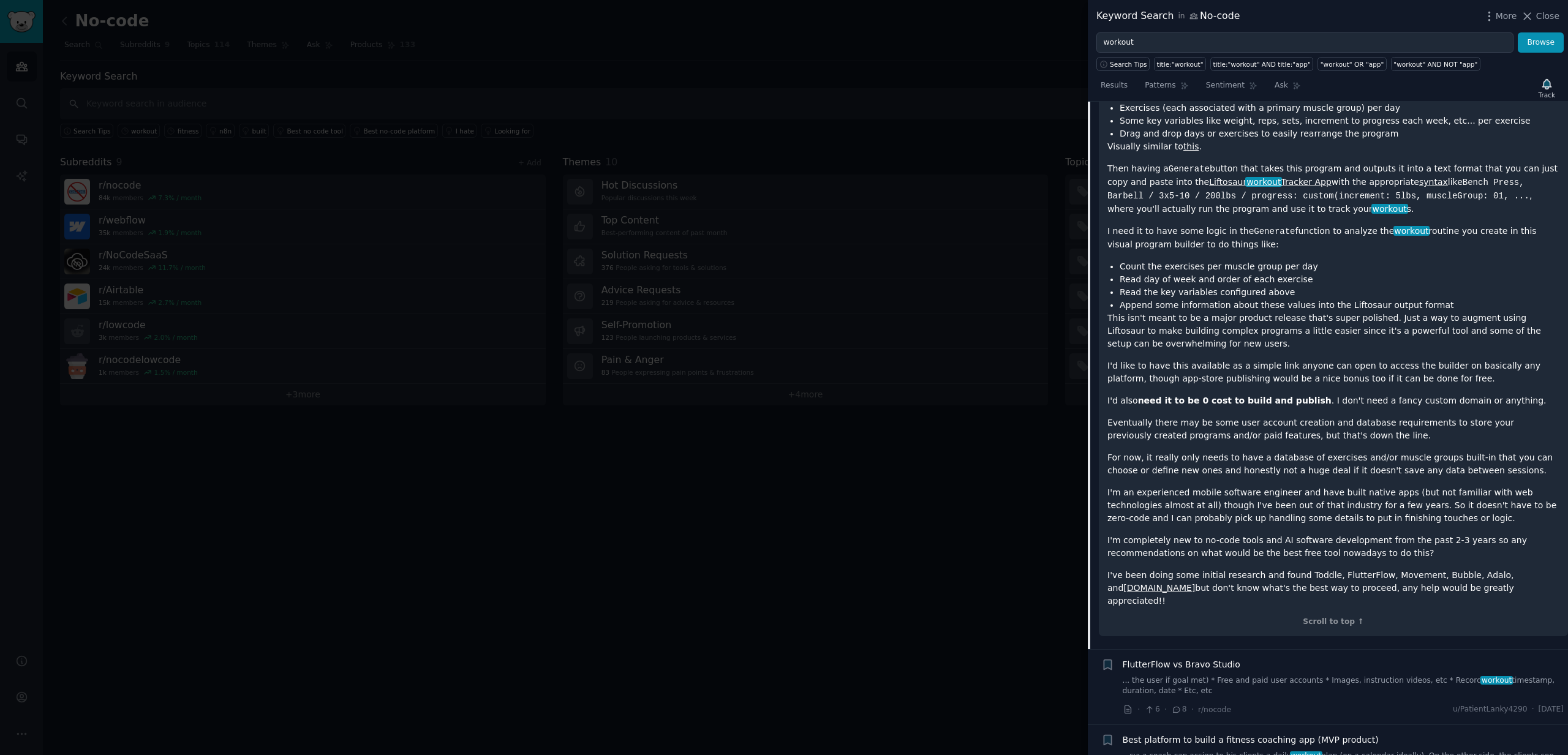
scroll to position [1152, 0]
